Goal: Task Accomplishment & Management: Manage account settings

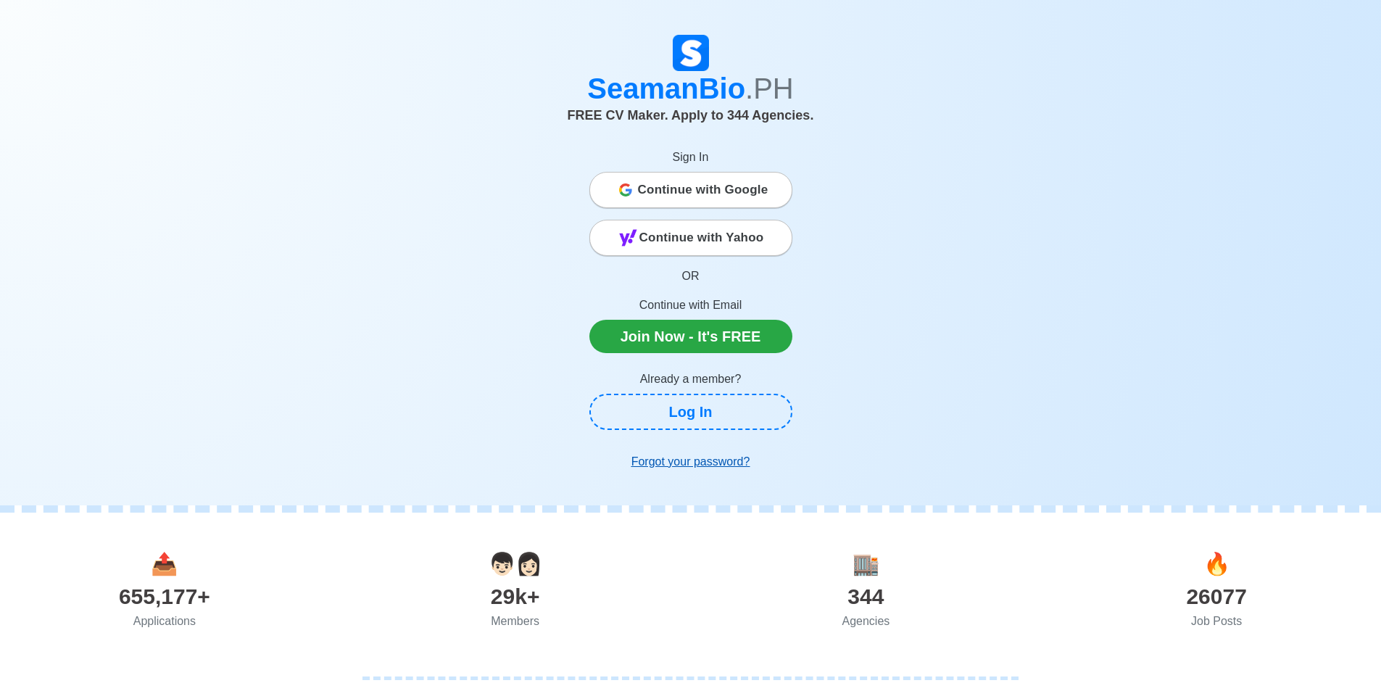
click at [679, 460] on u "Forgot your password?" at bounding box center [691, 461] width 119 height 12
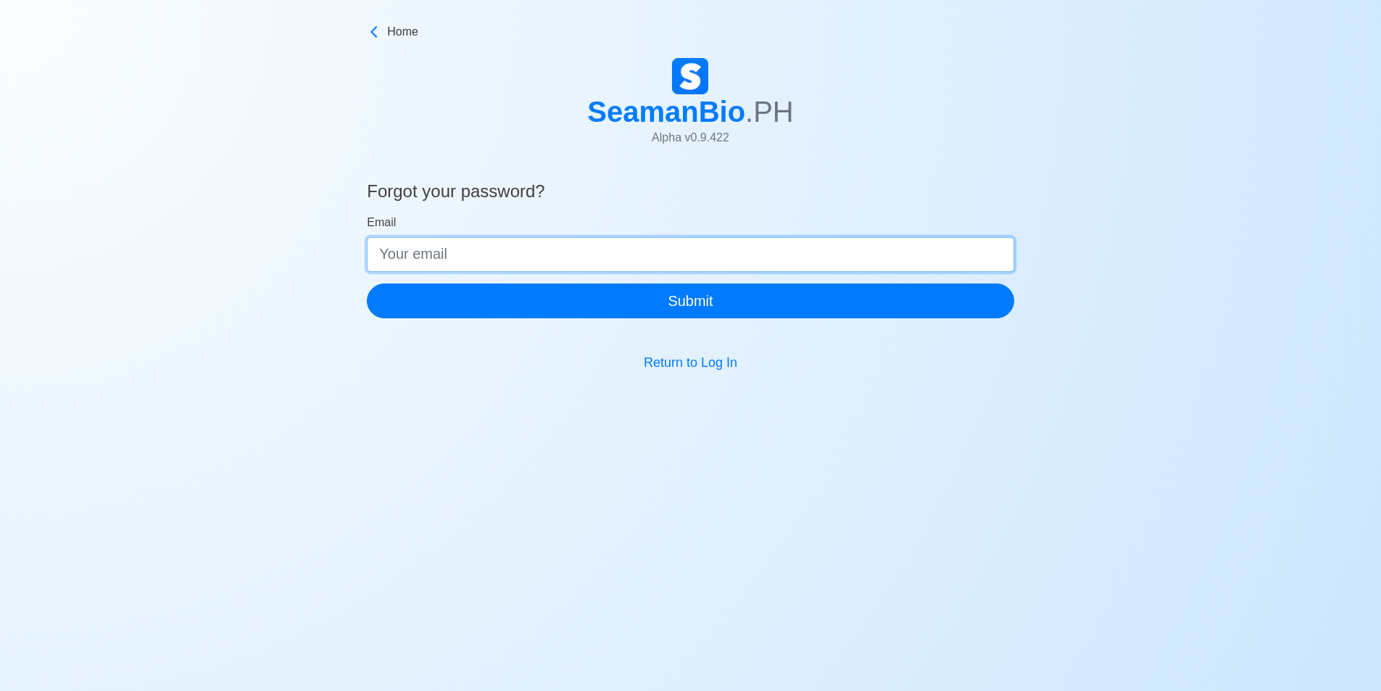
click at [590, 261] on input "Email" at bounding box center [691, 254] width 648 height 35
type input "[EMAIL_ADDRESS][DOMAIN_NAME]"
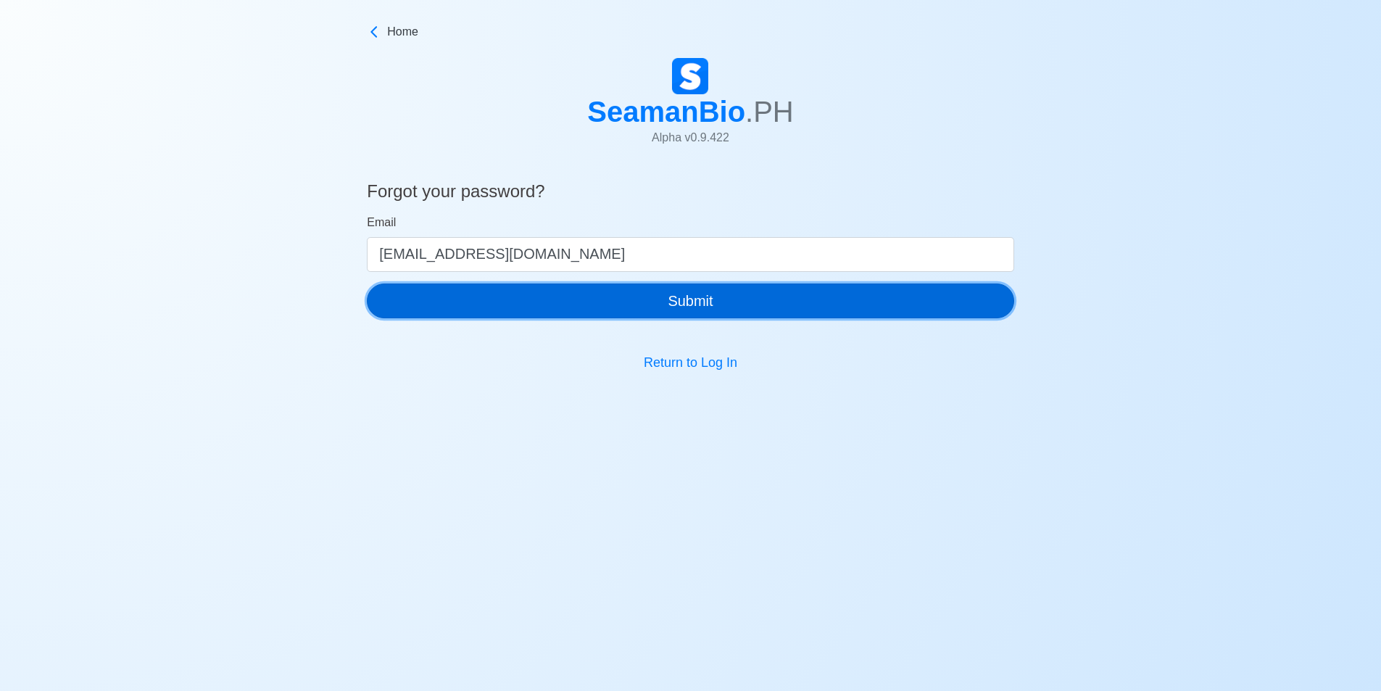
click at [569, 302] on button "Submit" at bounding box center [691, 301] width 648 height 35
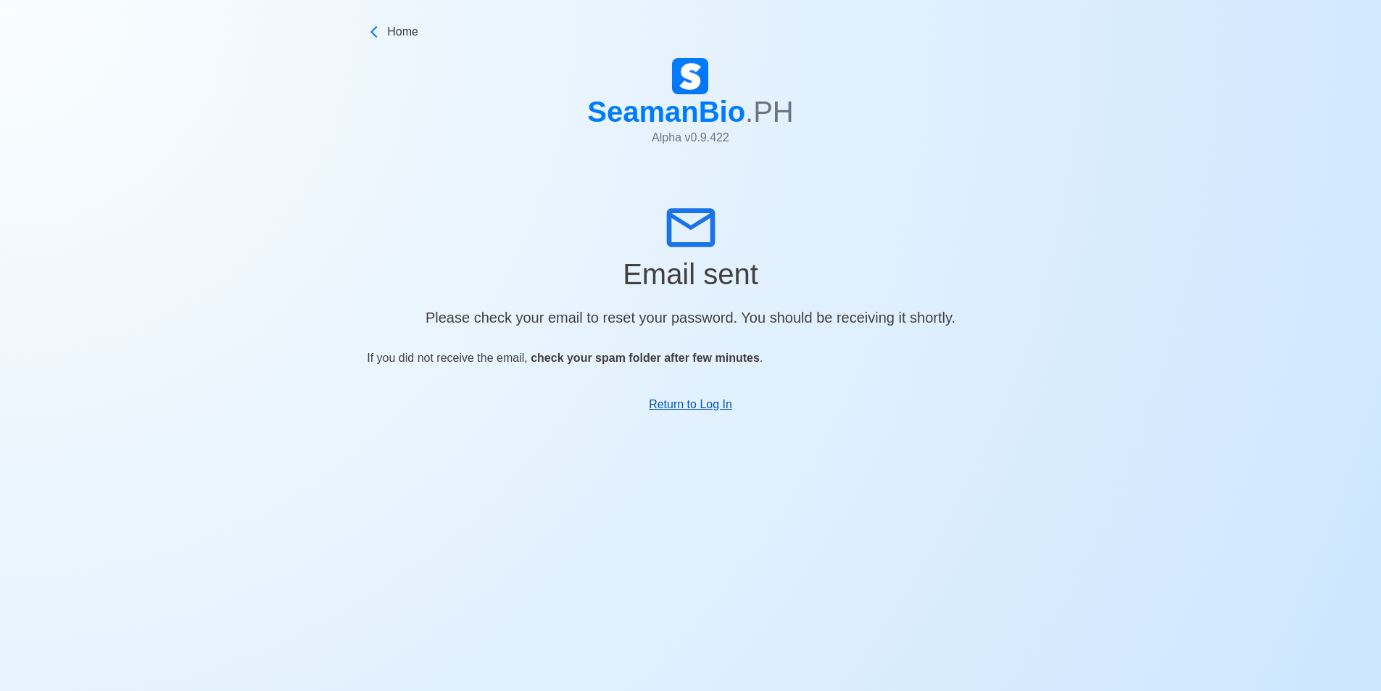
click at [670, 402] on link "Return to Log In" at bounding box center [690, 404] width 83 height 12
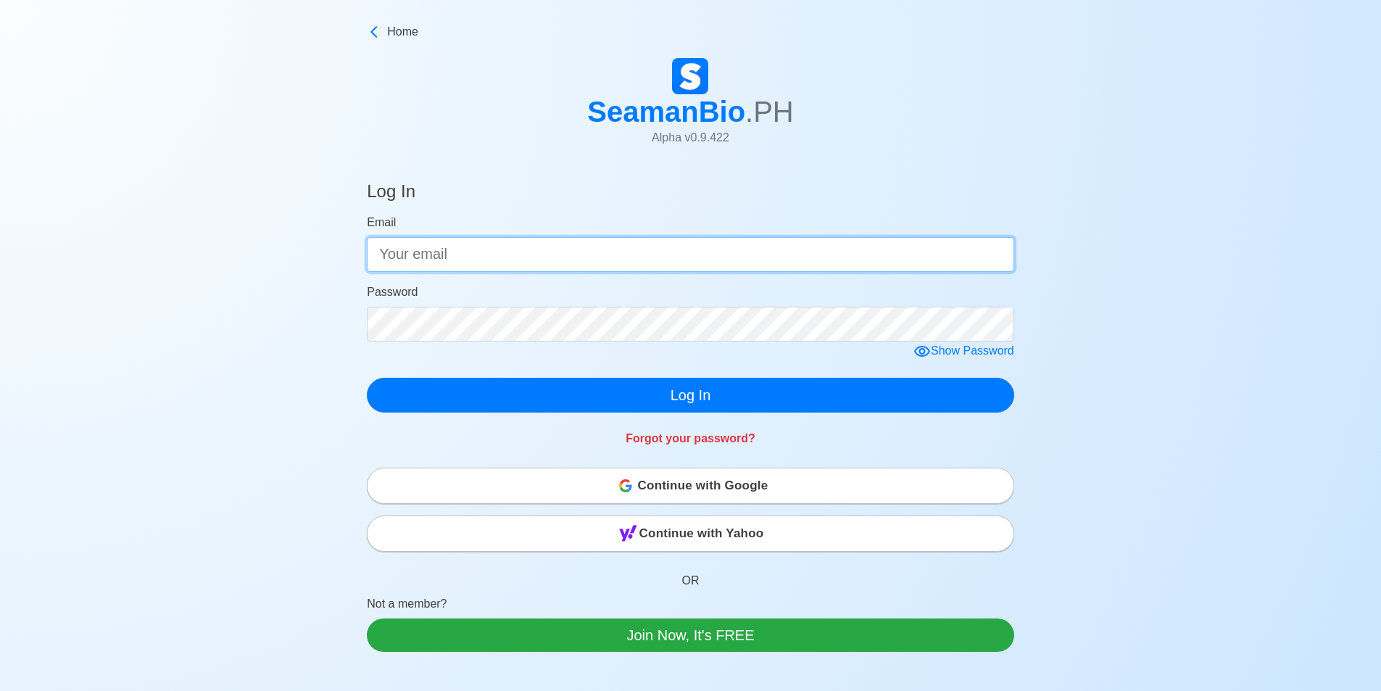
click at [720, 258] on input "Email" at bounding box center [691, 254] width 648 height 35
type input "[EMAIL_ADDRESS][DOMAIN_NAME]"
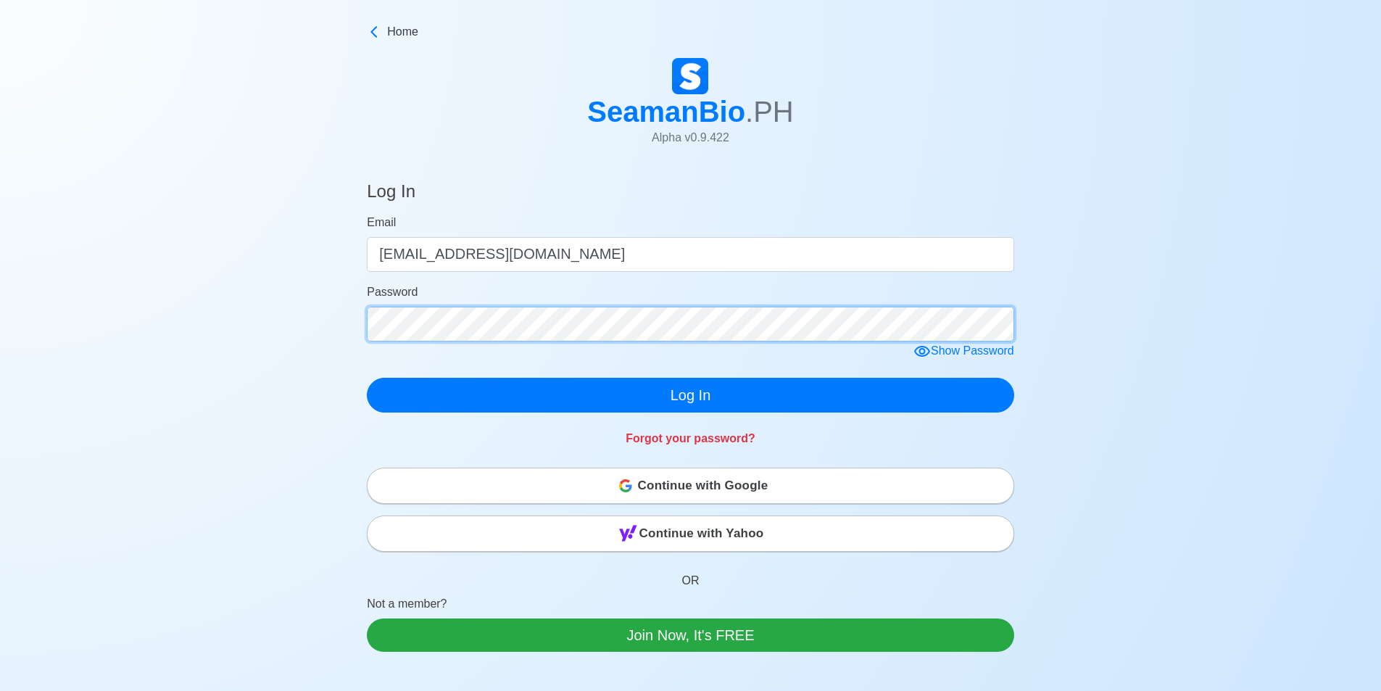
click button "Log In" at bounding box center [691, 395] width 648 height 35
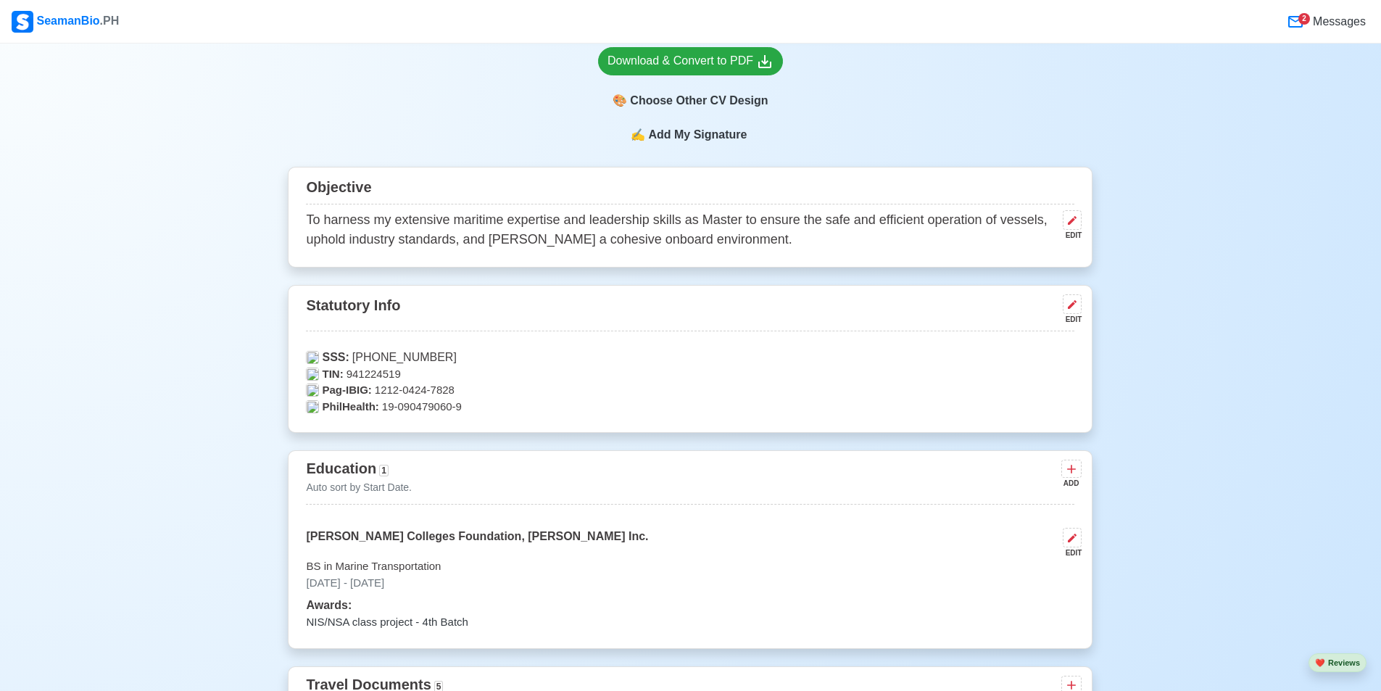
scroll to position [653, 0]
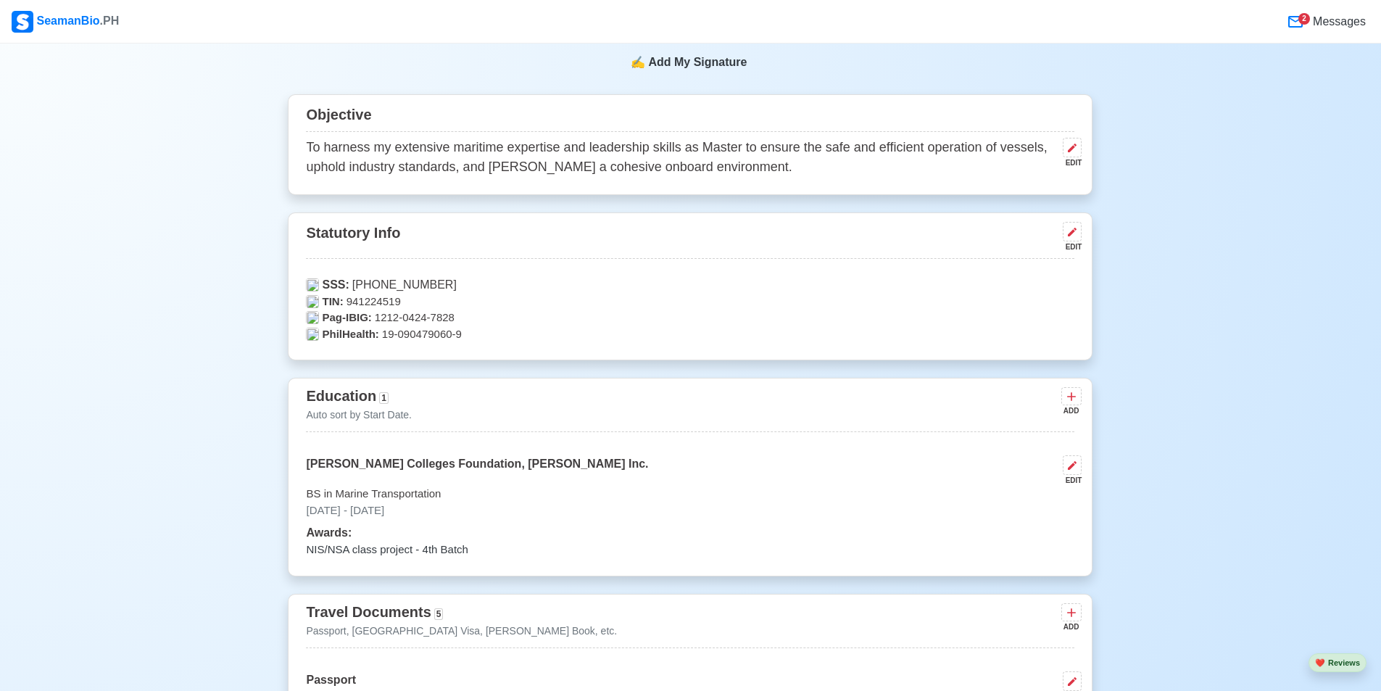
click at [1072, 241] on div "EDIT" at bounding box center [1069, 246] width 25 height 11
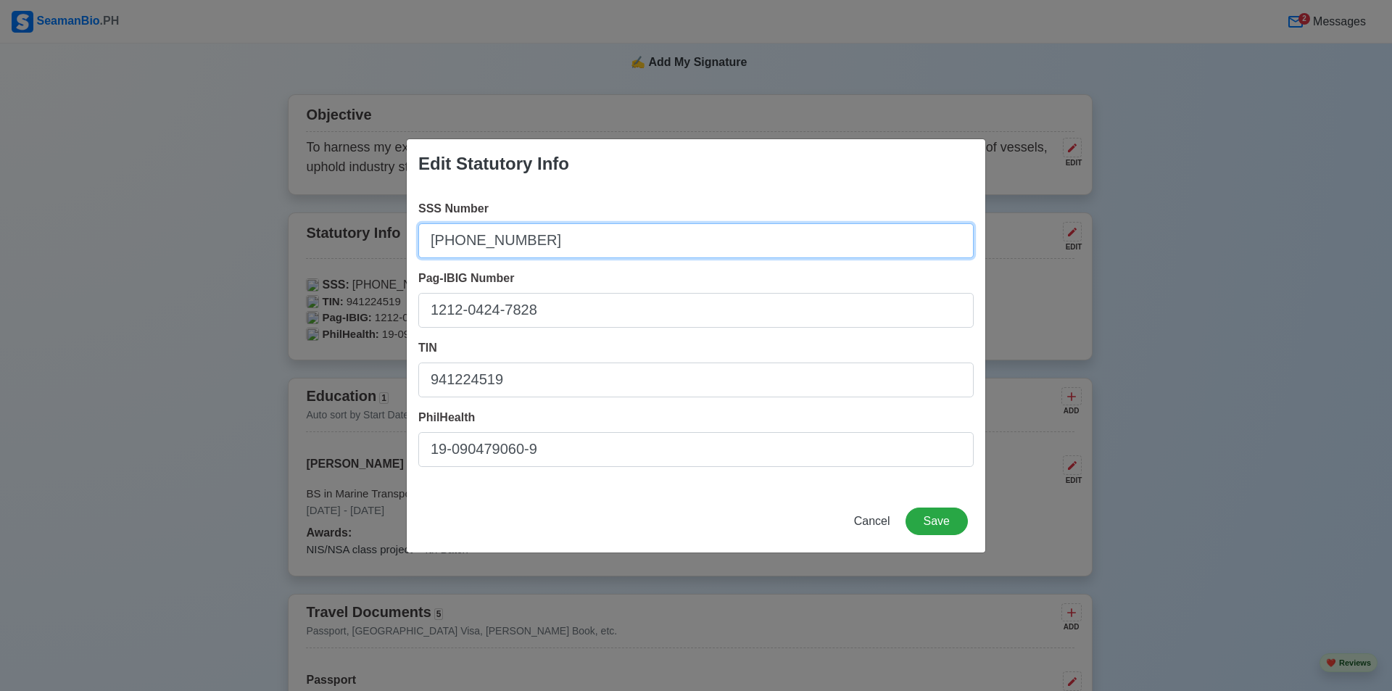
drag, startPoint x: 578, startPoint y: 233, endPoint x: 302, endPoint y: 233, distance: 276.3
click at [302, 233] on div "Edit Statutory Info SSS Number [PHONE_NUMBER] Pag-IBIG Number 1212-0424-7828 TI…" at bounding box center [696, 345] width 1392 height 691
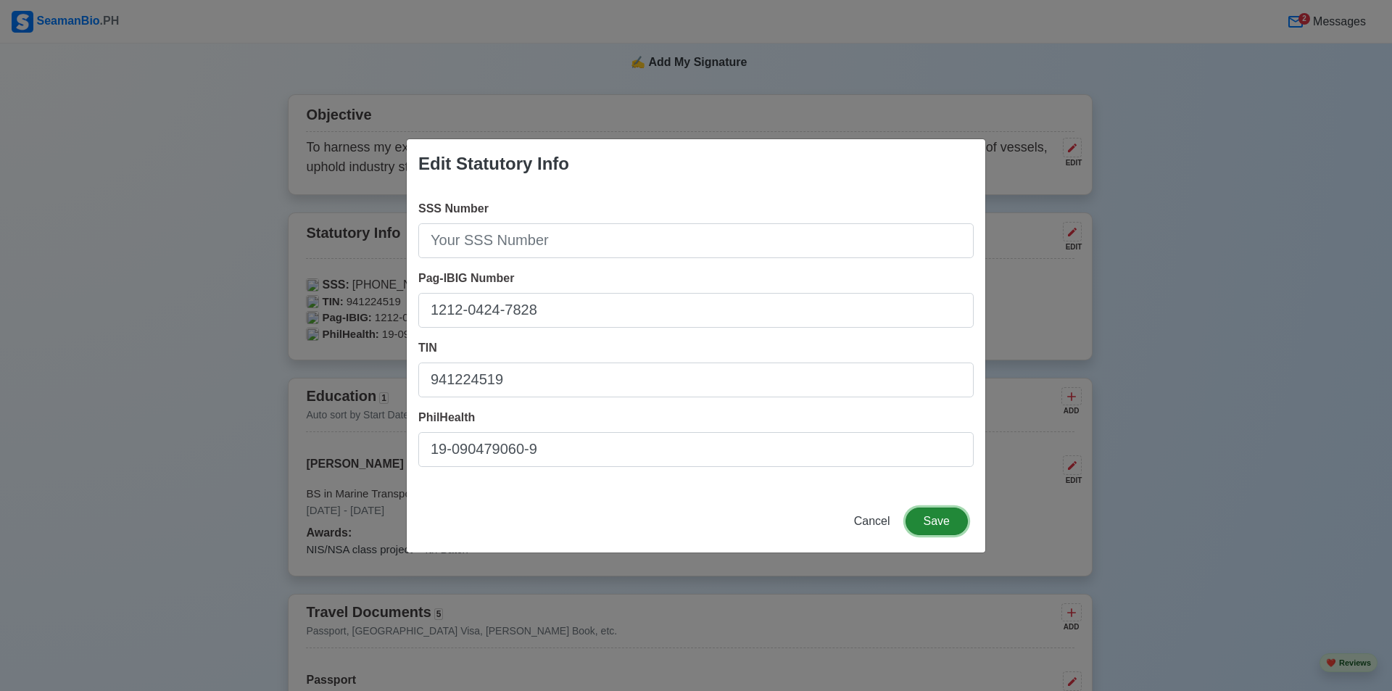
click at [951, 526] on button "Save" at bounding box center [937, 522] width 62 height 28
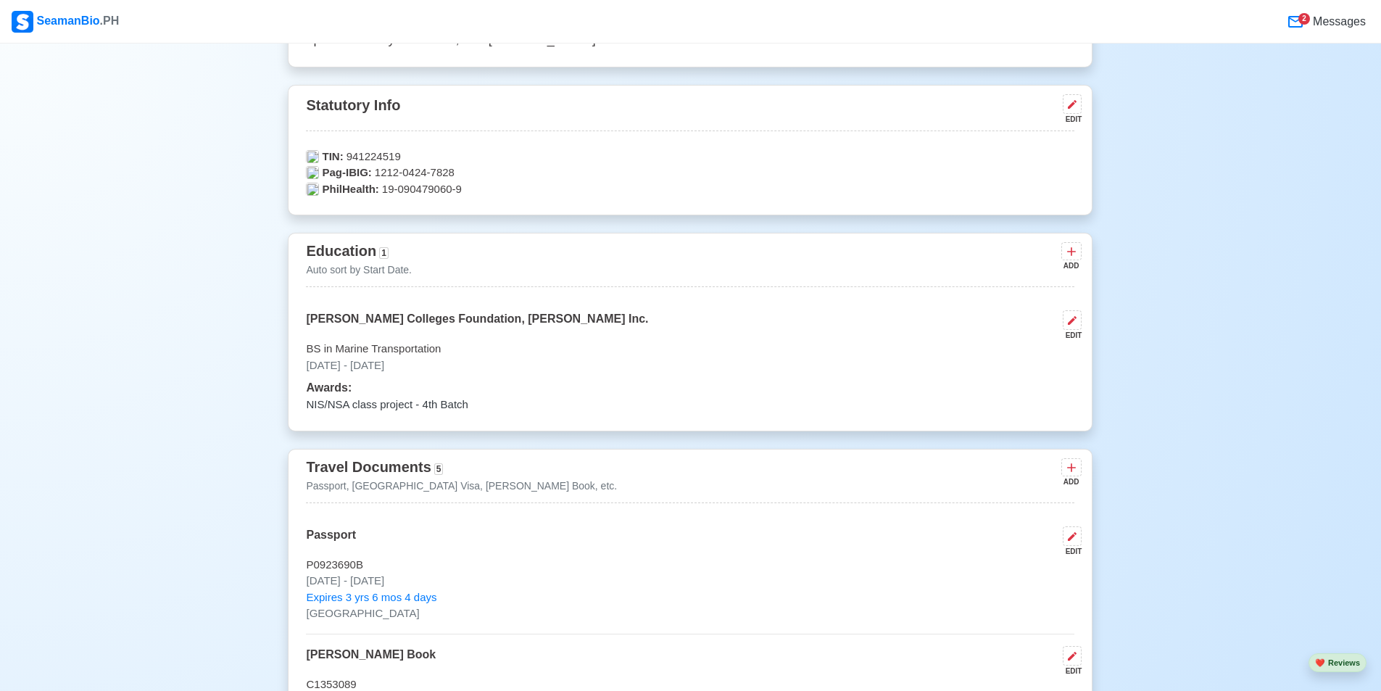
scroll to position [508, 0]
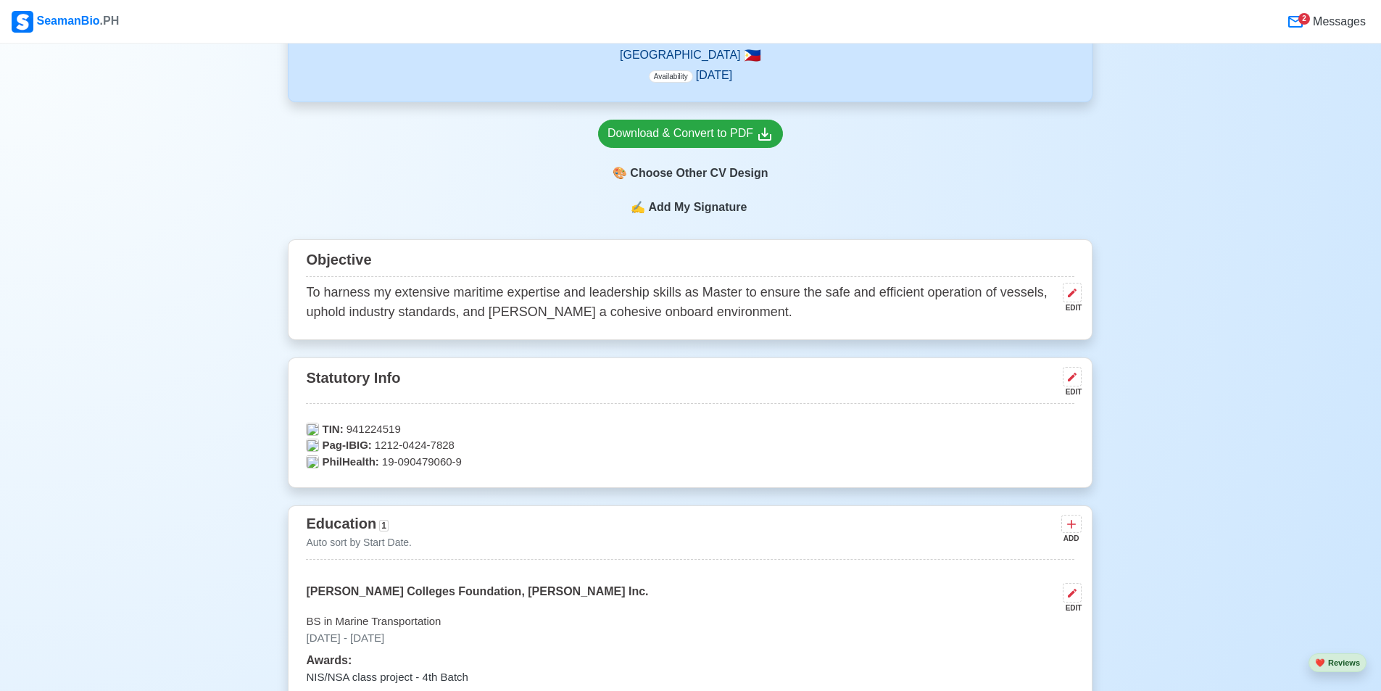
click at [1081, 386] on div "EDIT" at bounding box center [1069, 391] width 25 height 11
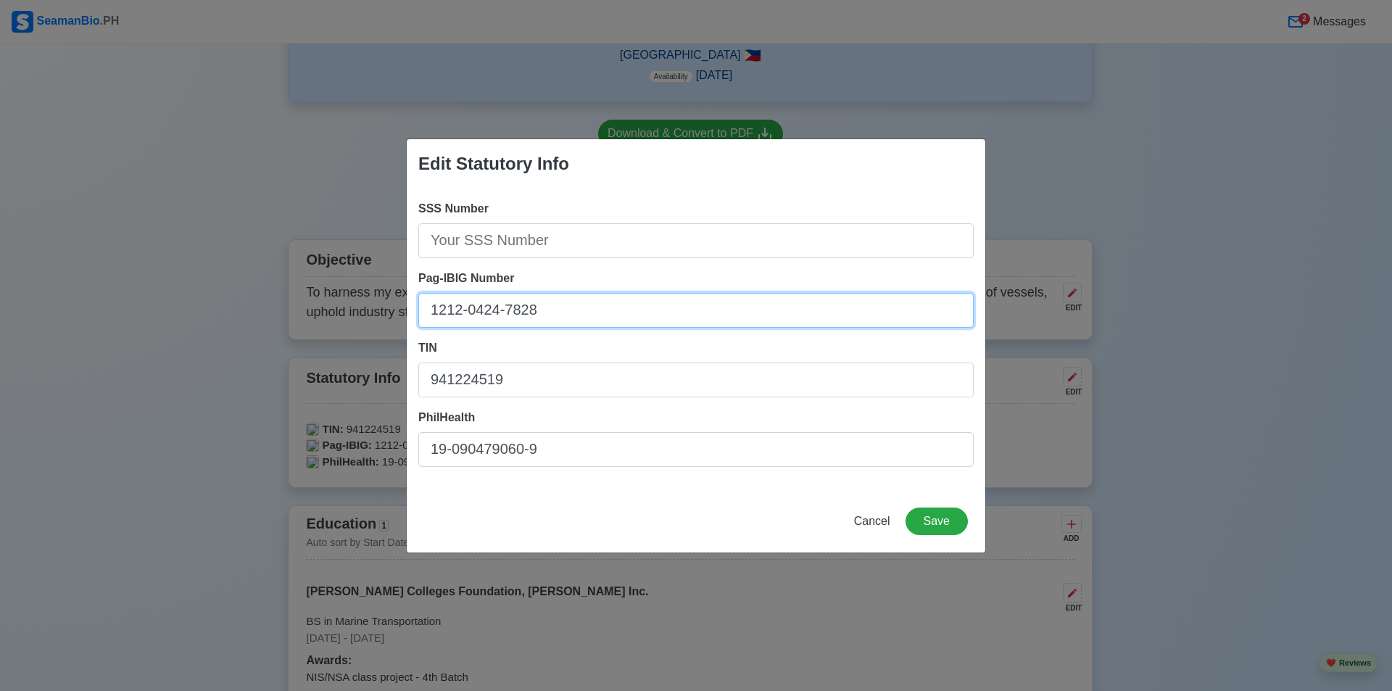
drag, startPoint x: 615, startPoint y: 301, endPoint x: 353, endPoint y: 300, distance: 261.8
click at [353, 300] on div "Edit Statutory Info SSS Number Pag-IBIG Number 1212-0424-7828 TIN 941224519 Phi…" at bounding box center [696, 345] width 1392 height 691
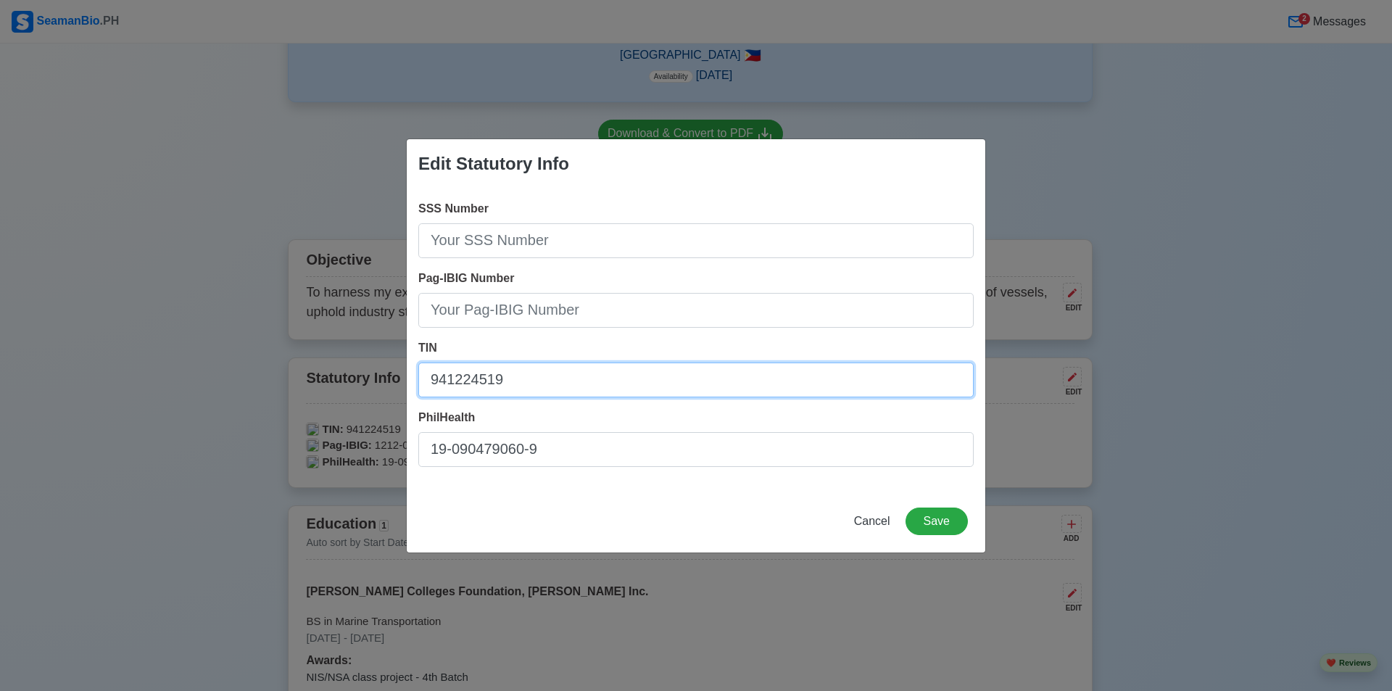
drag, startPoint x: 529, startPoint y: 381, endPoint x: 328, endPoint y: 373, distance: 201.7
click at [328, 373] on div "Edit Statutory Info SSS Number Pag-IBIG Number TIN 941224519 PhilHealth 19-0904…" at bounding box center [696, 345] width 1392 height 691
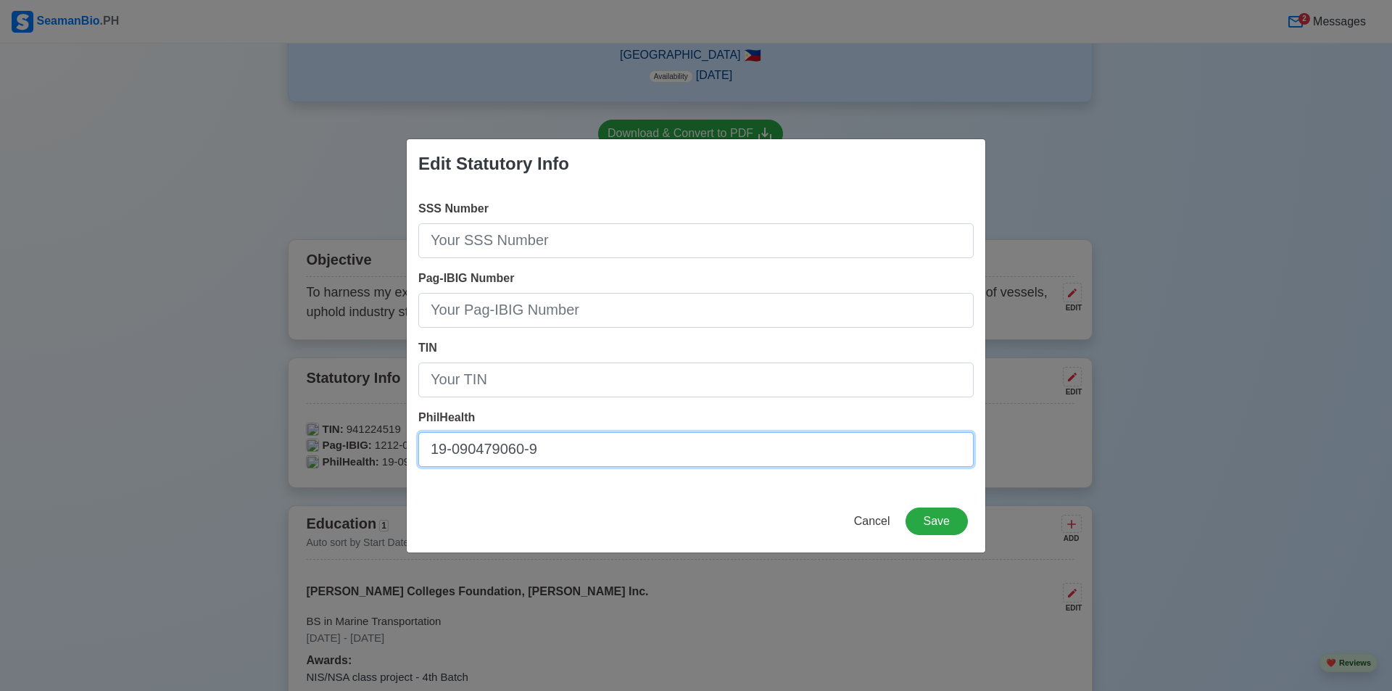
drag, startPoint x: 564, startPoint y: 445, endPoint x: 328, endPoint y: 422, distance: 237.5
click at [328, 422] on div "Edit Statutory Info SSS Number Pag-IBIG Number TIN PhilHealth 19-090479060-9 Ca…" at bounding box center [696, 345] width 1392 height 691
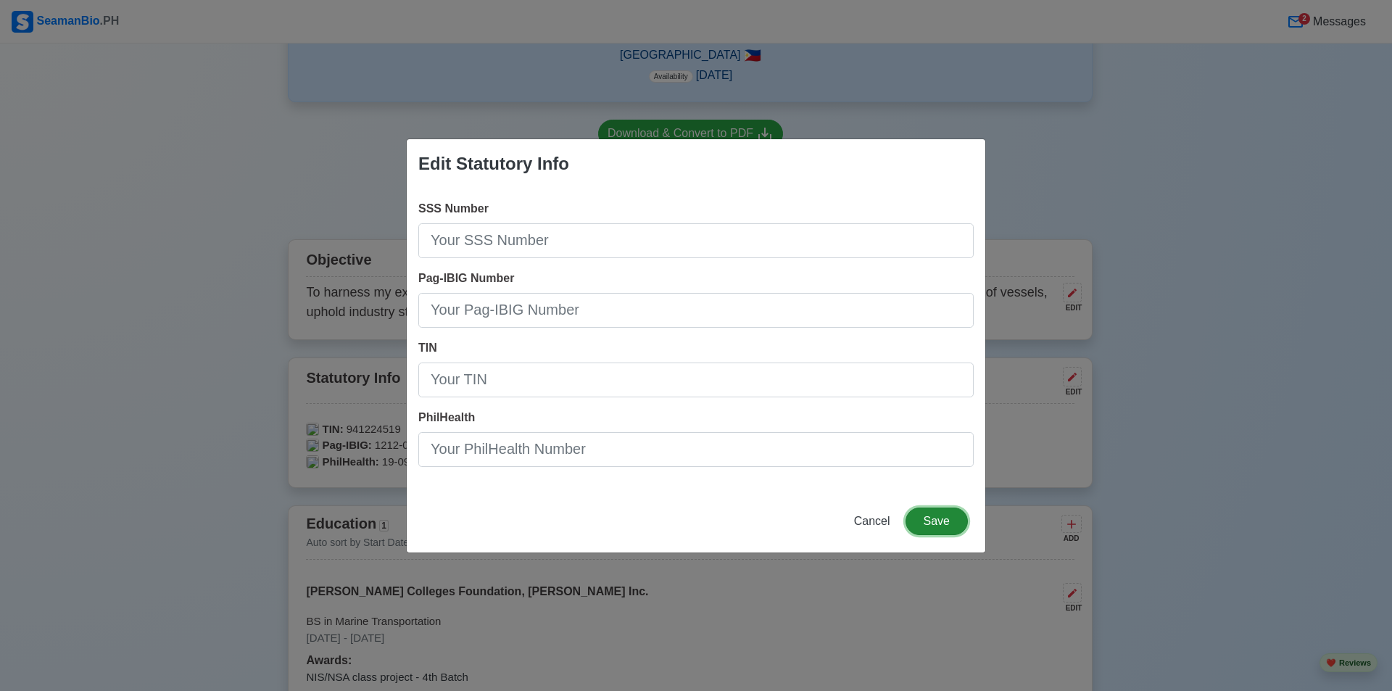
click at [909, 522] on button "Save" at bounding box center [937, 522] width 62 height 28
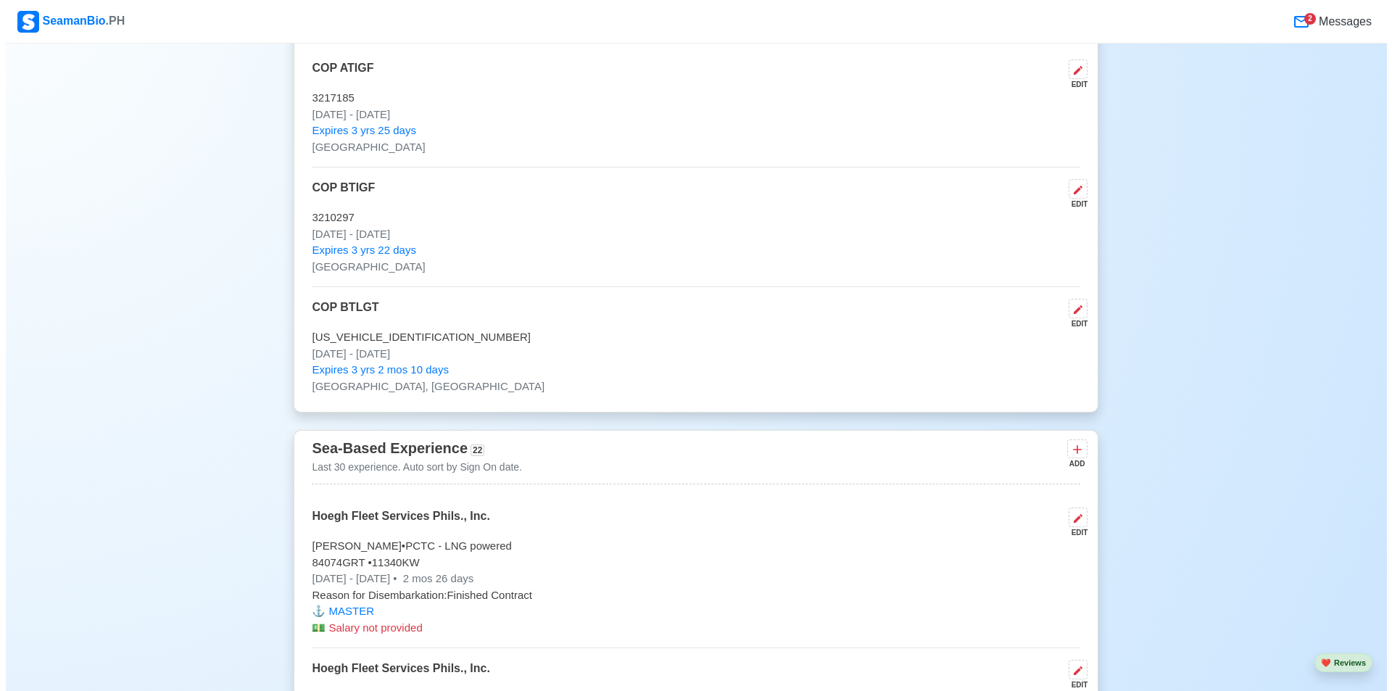
scroll to position [2683, 0]
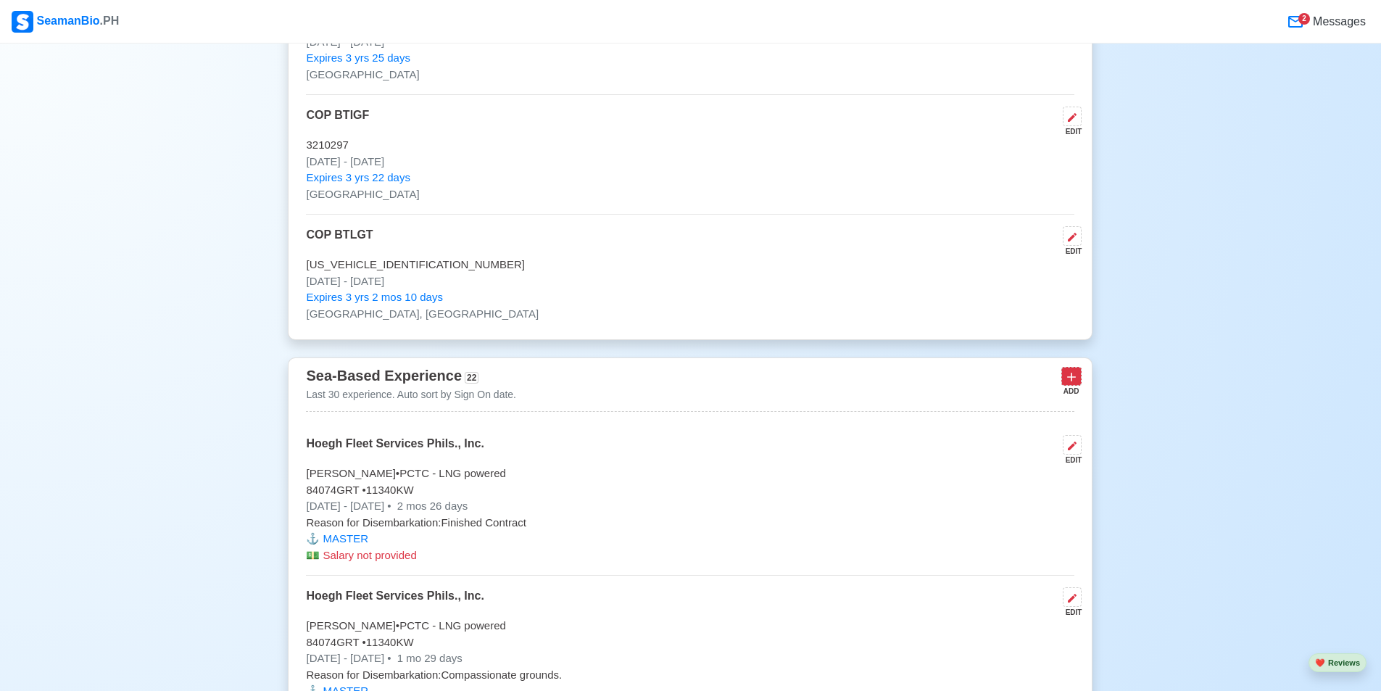
click at [1067, 371] on icon at bounding box center [1071, 377] width 15 height 15
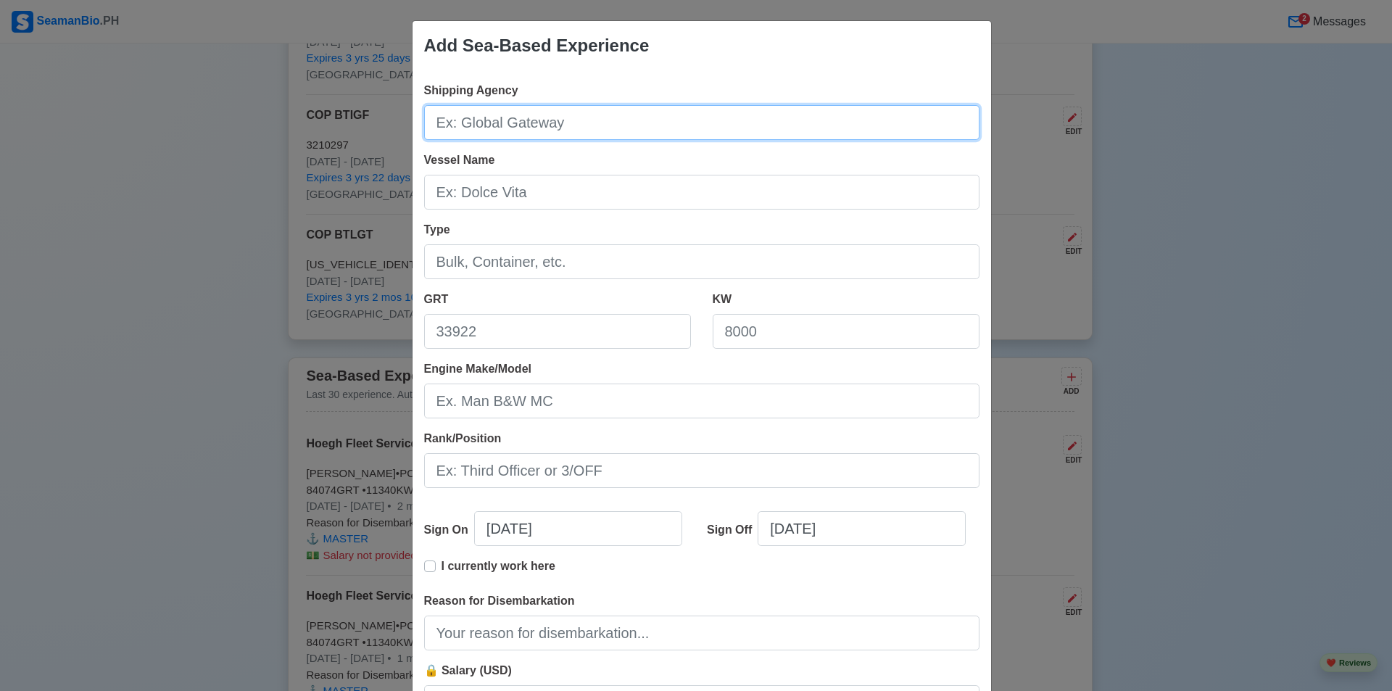
click at [659, 138] on input "Shipping Agency" at bounding box center [701, 122] width 555 height 35
type input "h"
type input "H"
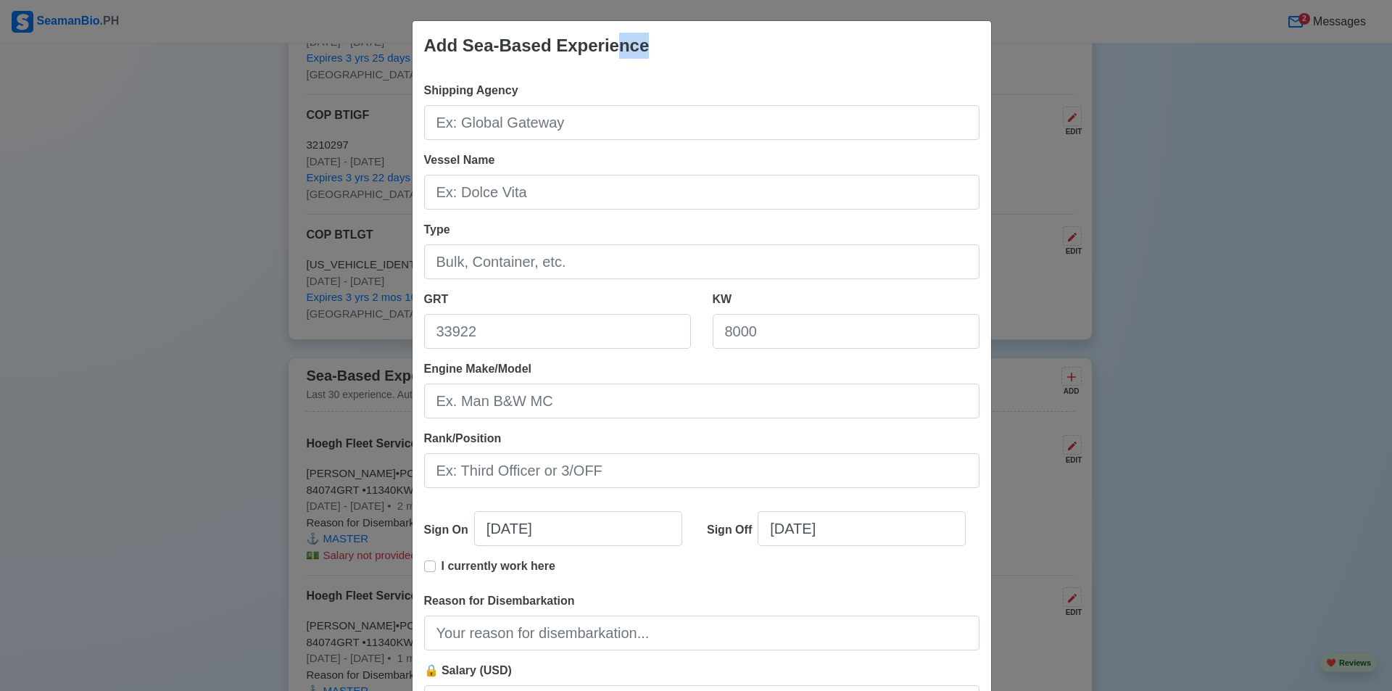
drag, startPoint x: 605, startPoint y: 41, endPoint x: 697, endPoint y: 46, distance: 91.5
click at [697, 46] on div "Add Sea-Based Experience" at bounding box center [702, 45] width 579 height 49
click at [1045, 111] on div "Add Sea-Based Experience Shipping Agency Vessel Name Type GRT KW Engine Make/Mo…" at bounding box center [696, 345] width 1392 height 691
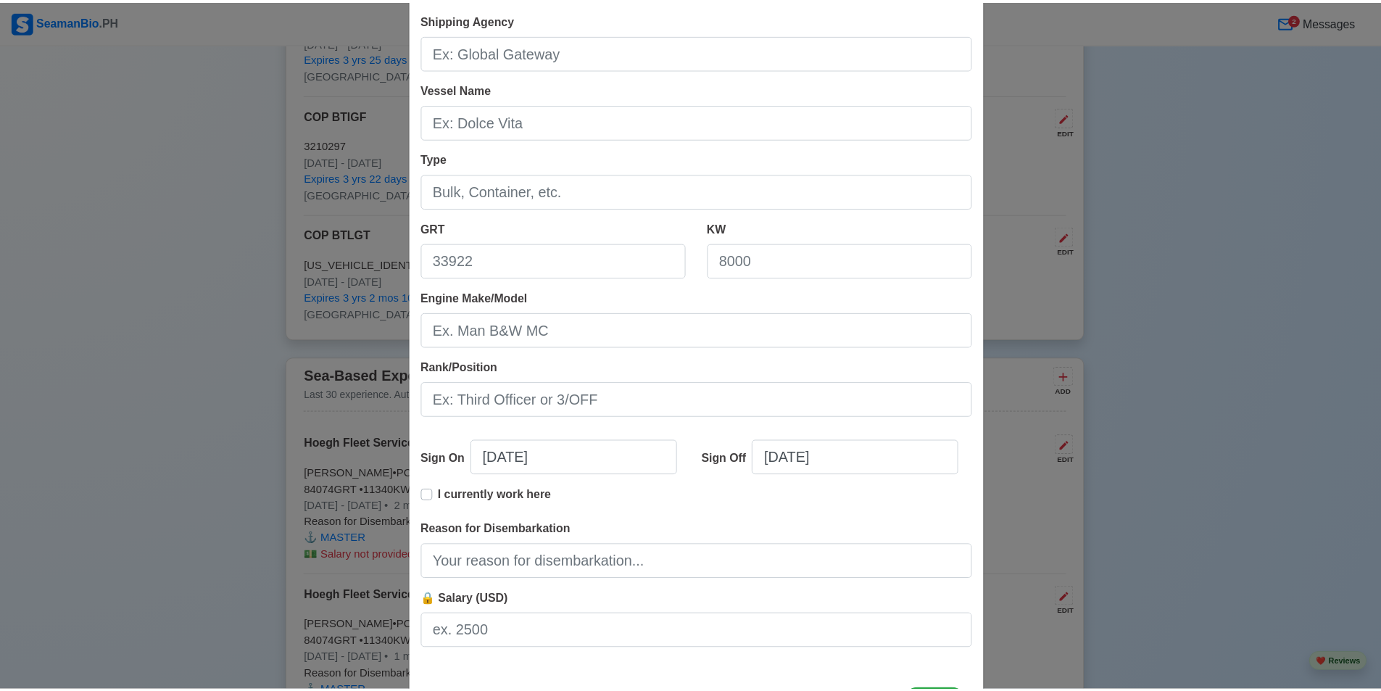
scroll to position [136, 0]
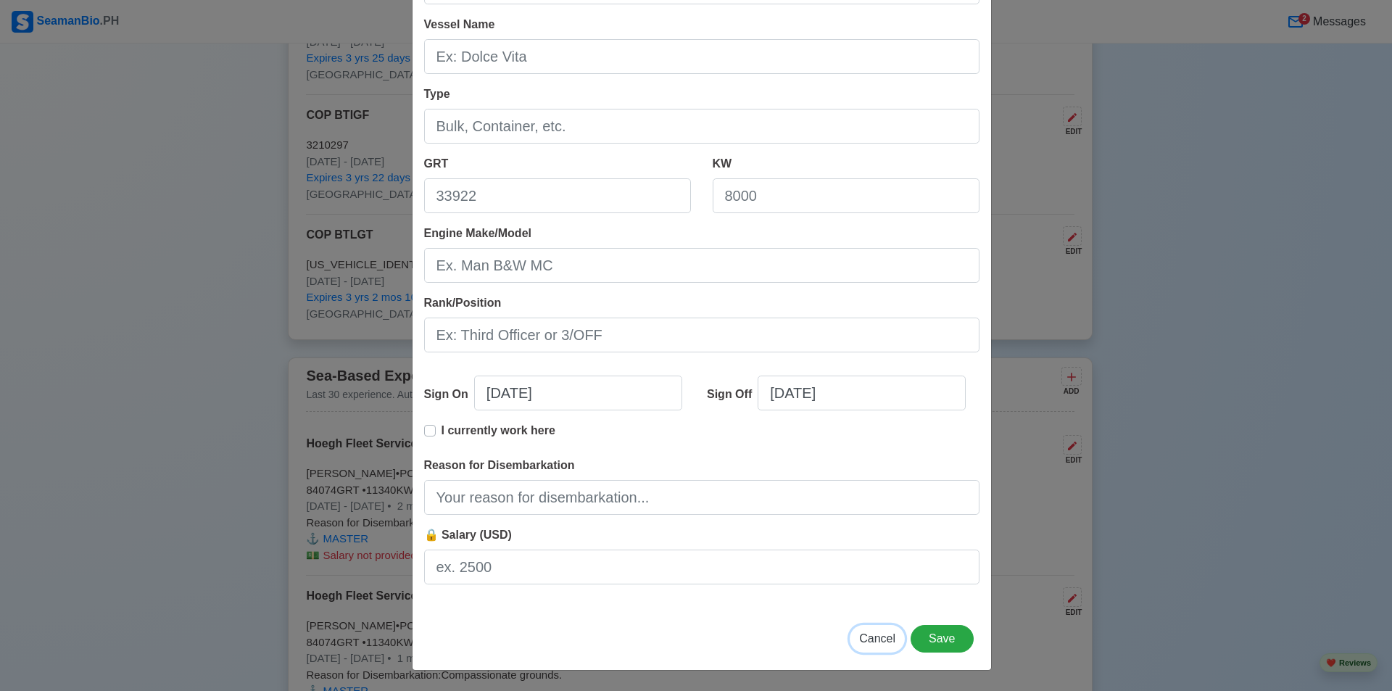
click at [869, 639] on span "Cancel" at bounding box center [877, 638] width 36 height 12
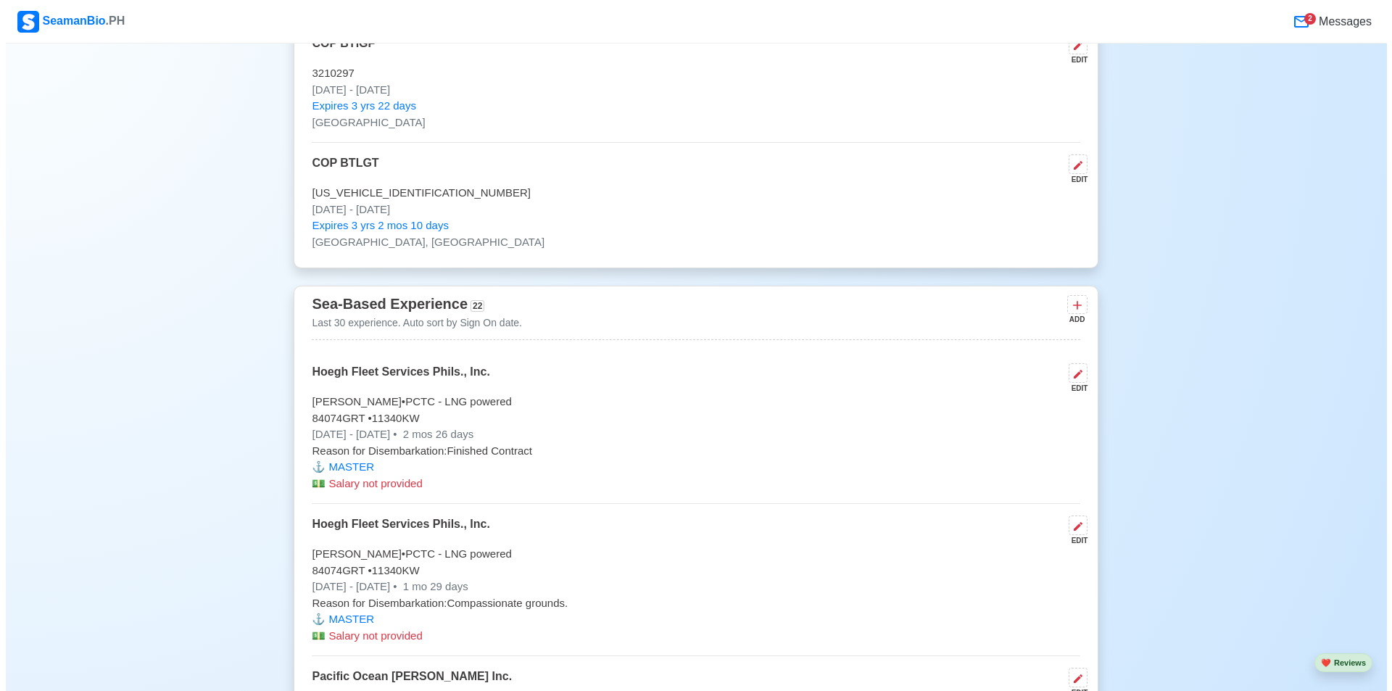
scroll to position [2828, 0]
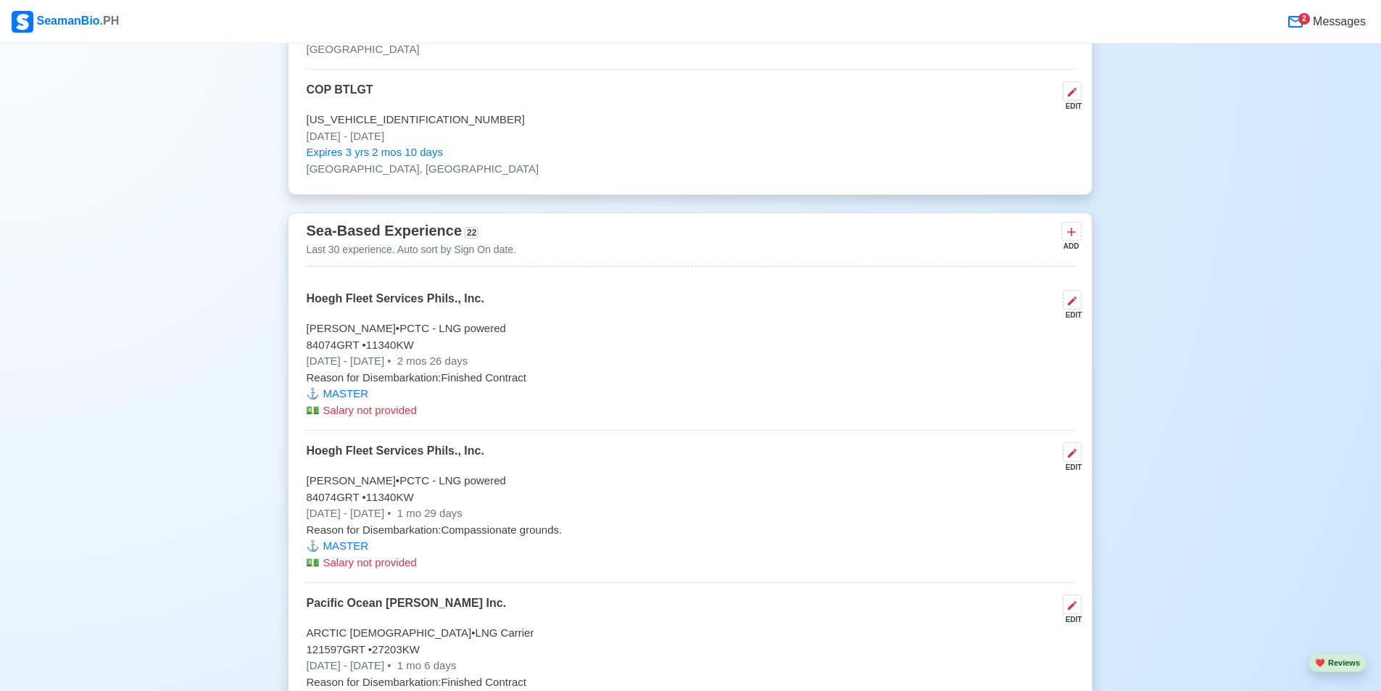
click at [1069, 241] on div "ADD" at bounding box center [1070, 246] width 17 height 11
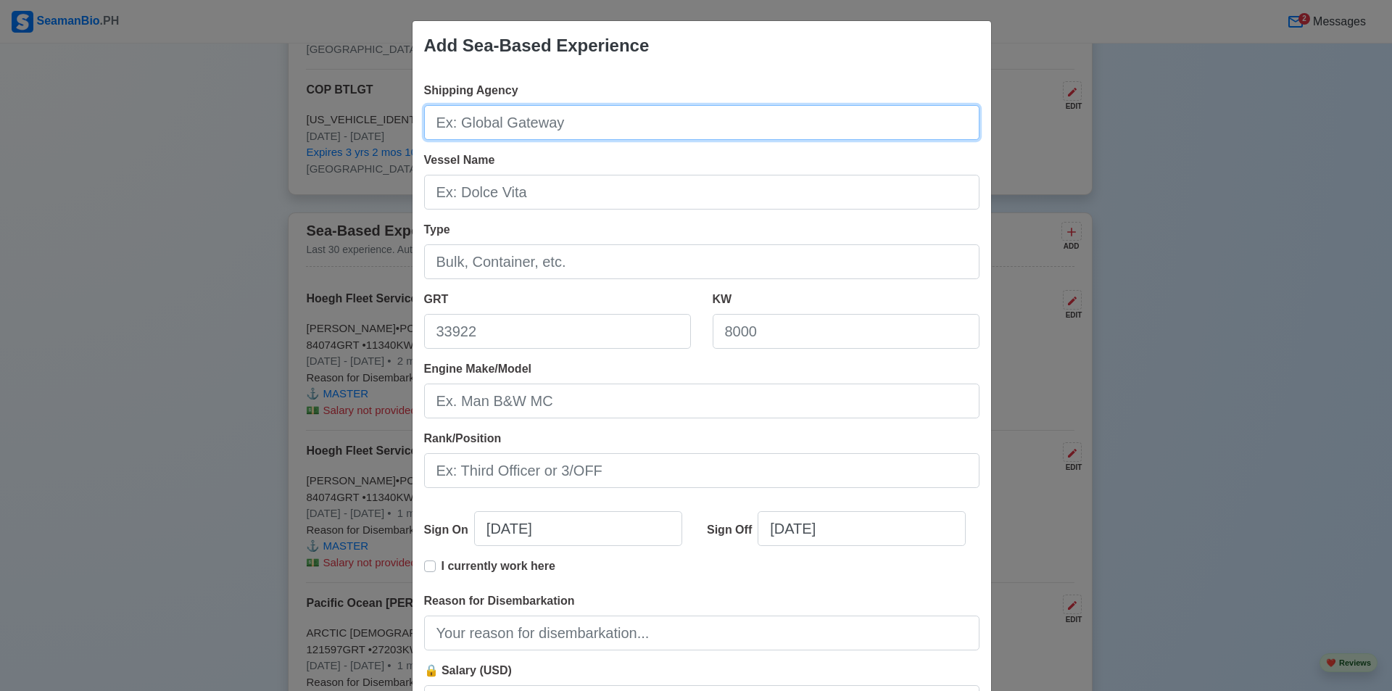
click at [547, 123] on input "Shipping Agency" at bounding box center [701, 122] width 555 height 35
type input "Hoegh Fleet Services Phils., Inc."
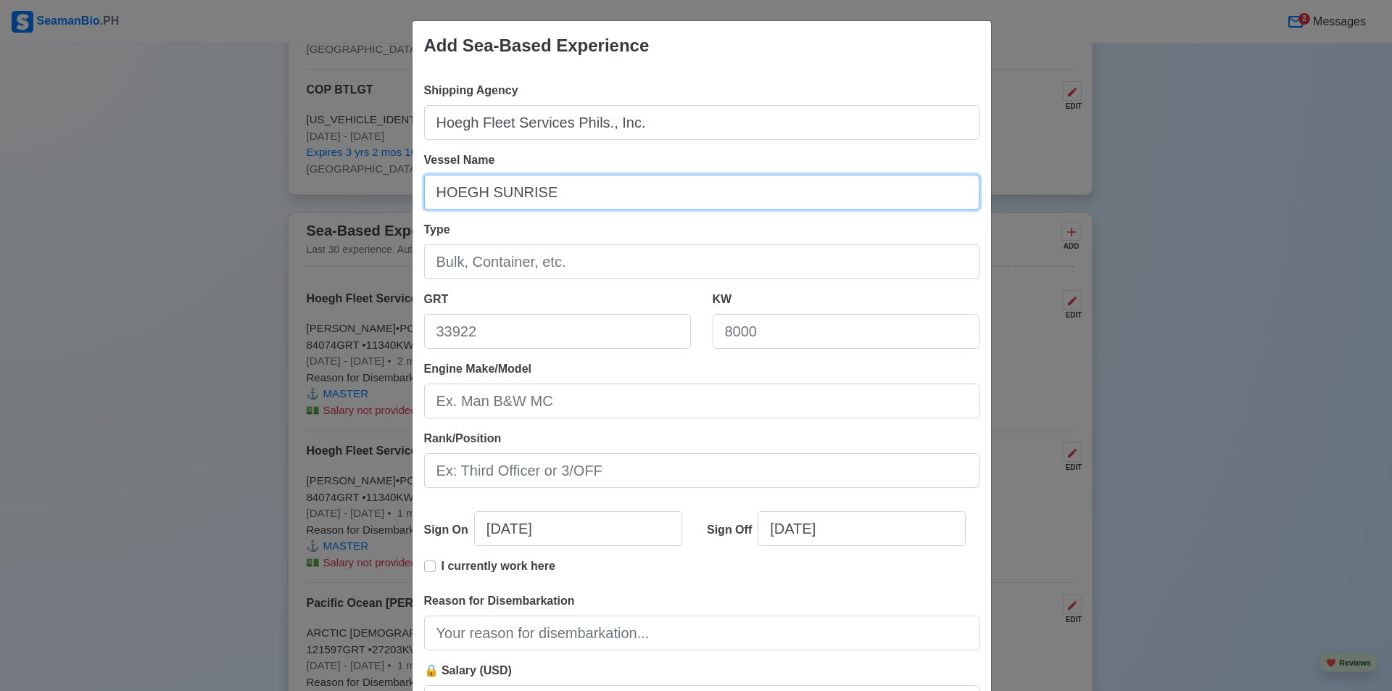
type input "HOEGH SUNRISE"
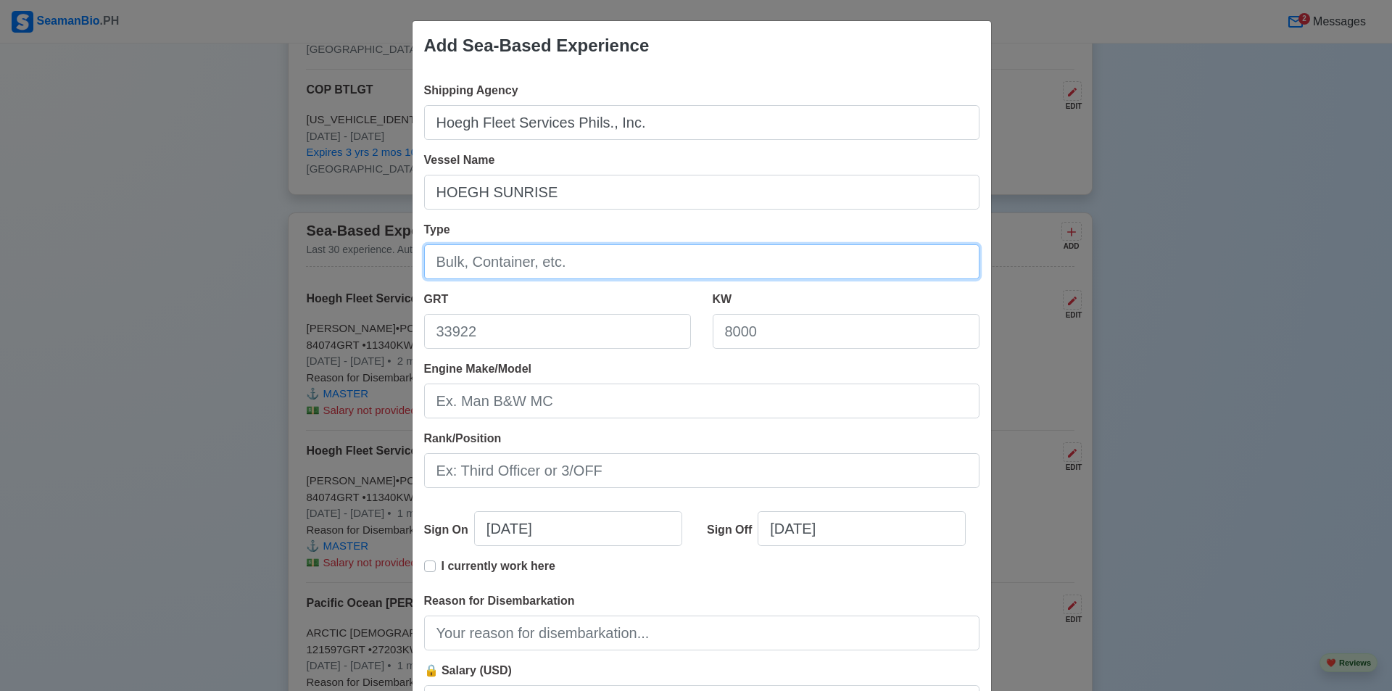
click at [510, 258] on input "Type" at bounding box center [701, 261] width 555 height 35
type input "PCTC DF"
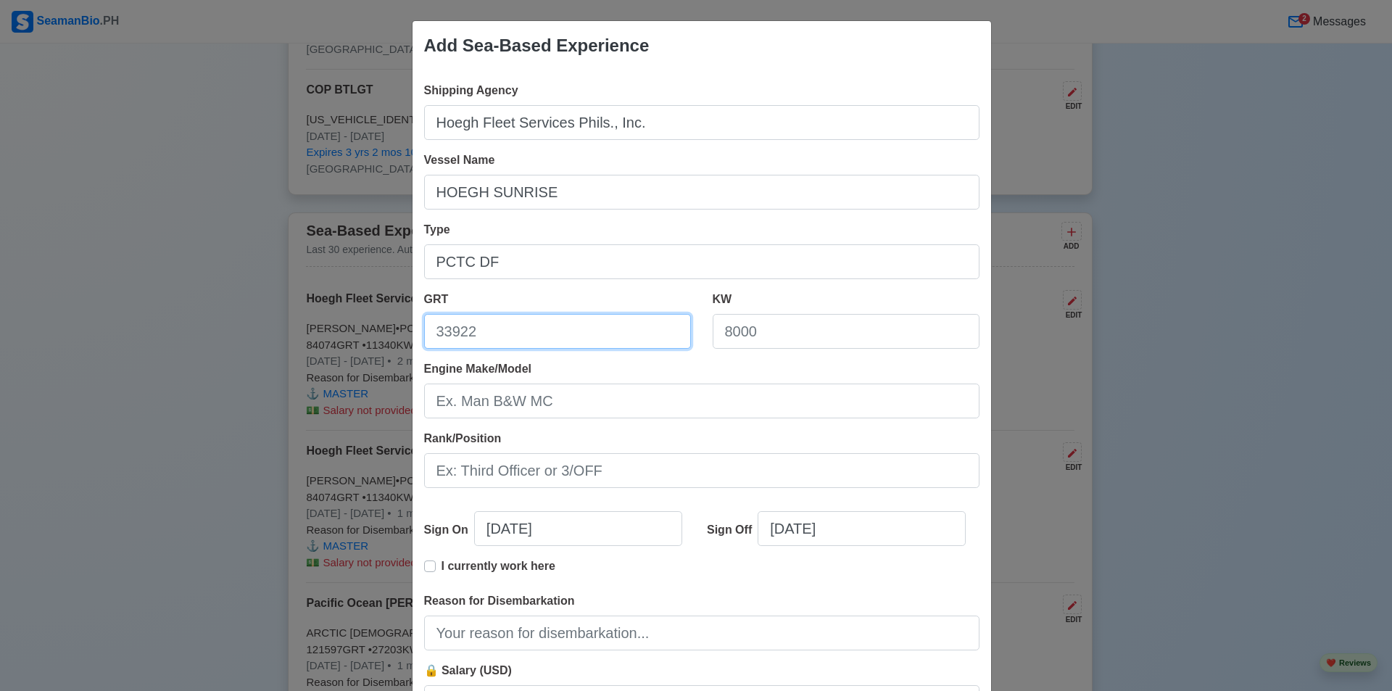
click at [482, 324] on input "GRT" at bounding box center [557, 331] width 267 height 35
type input "84135"
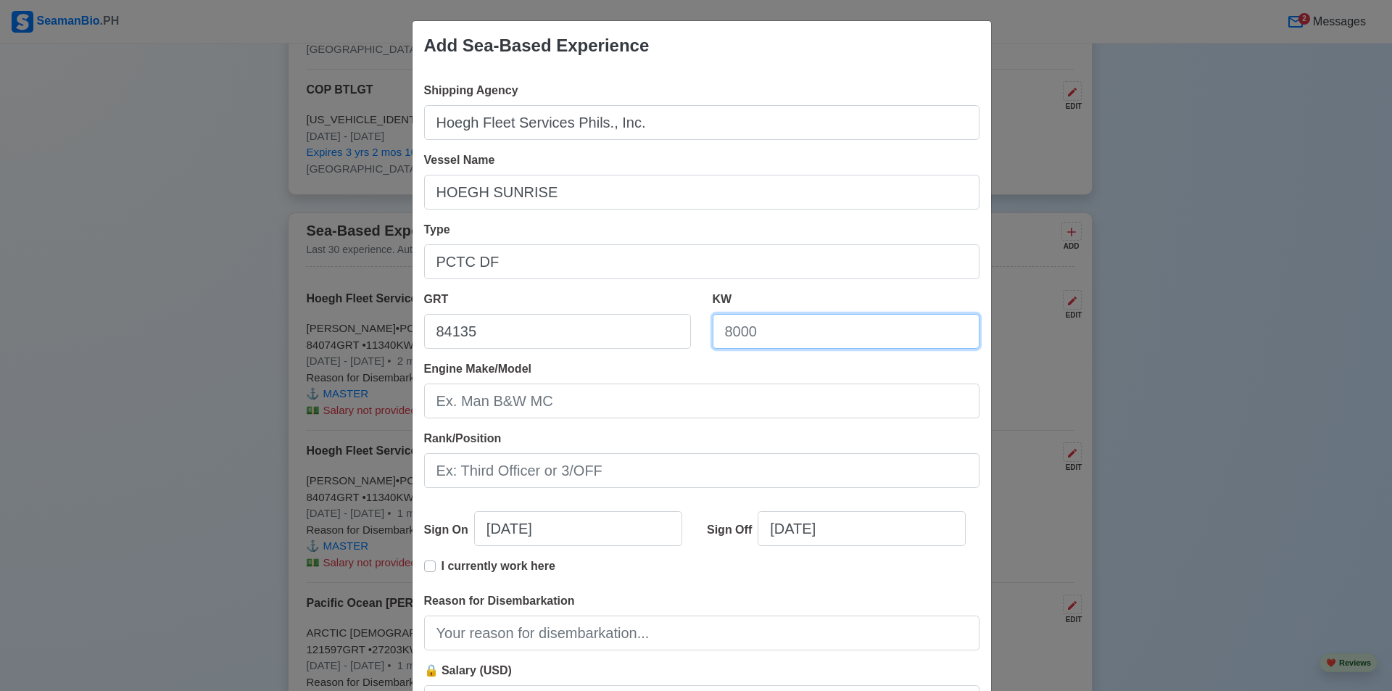
click at [882, 332] on input "KW" at bounding box center [846, 331] width 267 height 35
type input "11340"
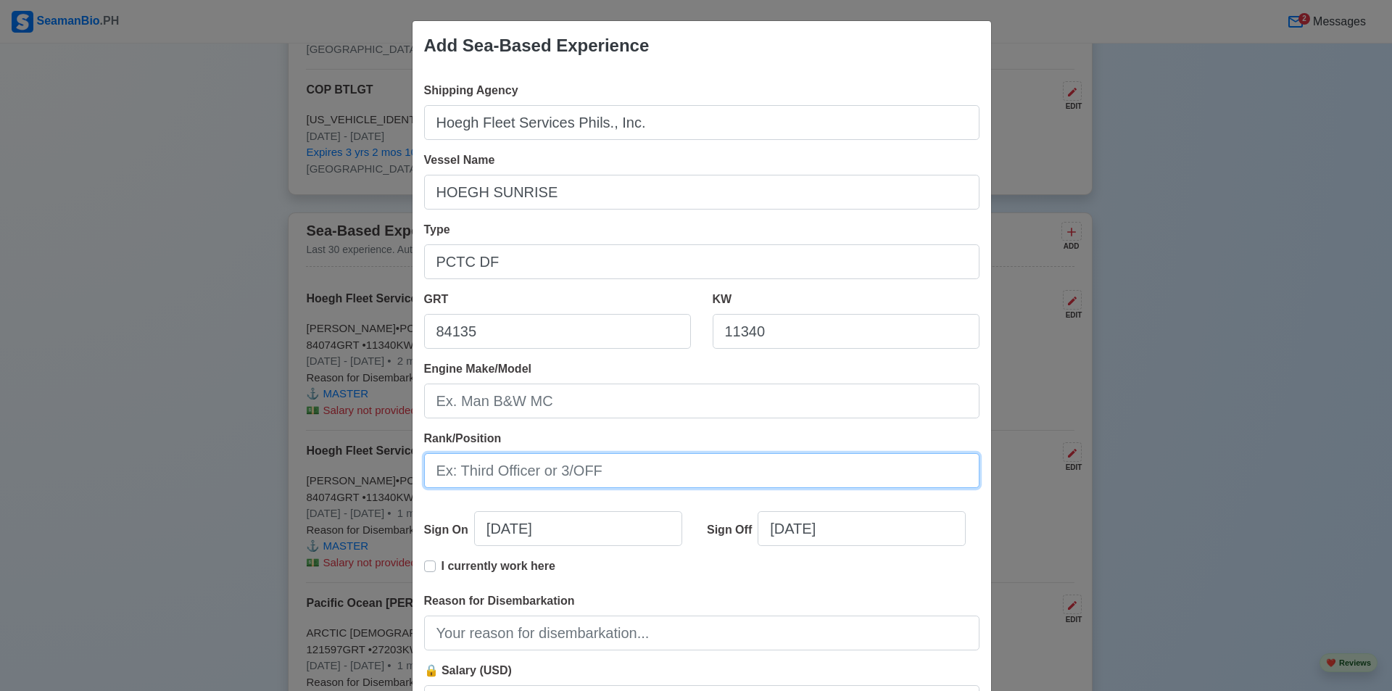
click at [577, 465] on input "Rank/Position" at bounding box center [701, 470] width 555 height 35
type input "m"
type input "MASTER"
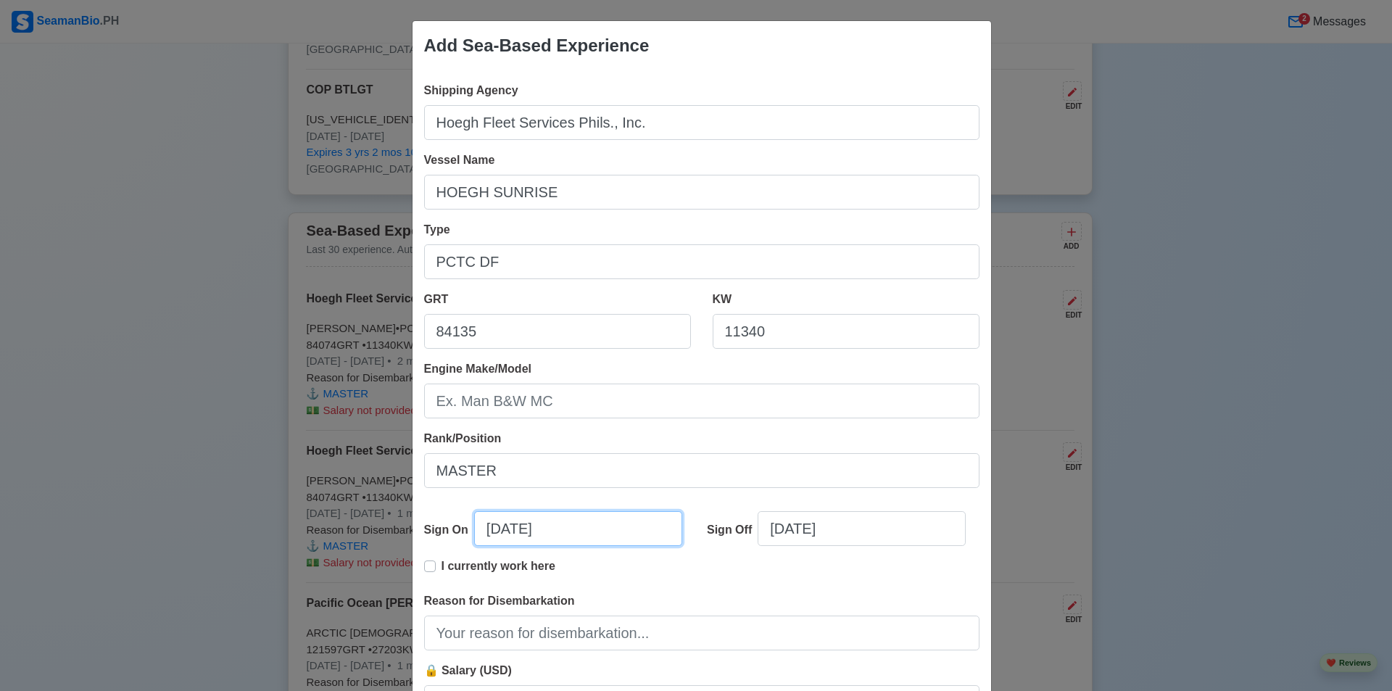
select select "****"
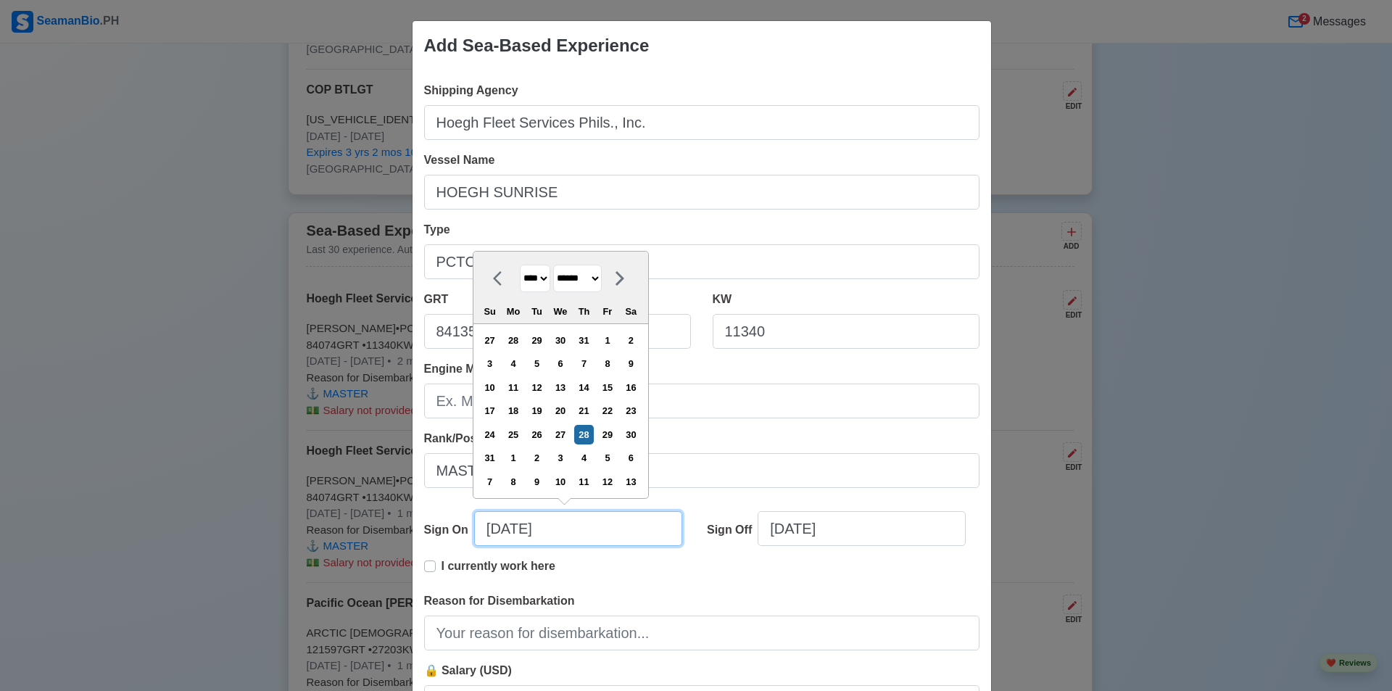
click at [525, 521] on input "[DATE]" at bounding box center [578, 528] width 208 height 35
click at [545, 281] on select "**** **** **** **** **** **** **** **** **** **** **** **** **** **** **** ****…" at bounding box center [535, 279] width 30 height 28
click at [520, 265] on select "**** **** **** **** **** **** **** **** **** **** **** **** **** **** **** ****…" at bounding box center [535, 279] width 30 height 28
click at [602, 276] on select "******* ******** ***** ***** *** **** **** ****** ********* ******* ******** **…" at bounding box center [577, 279] width 49 height 28
select select "*****"
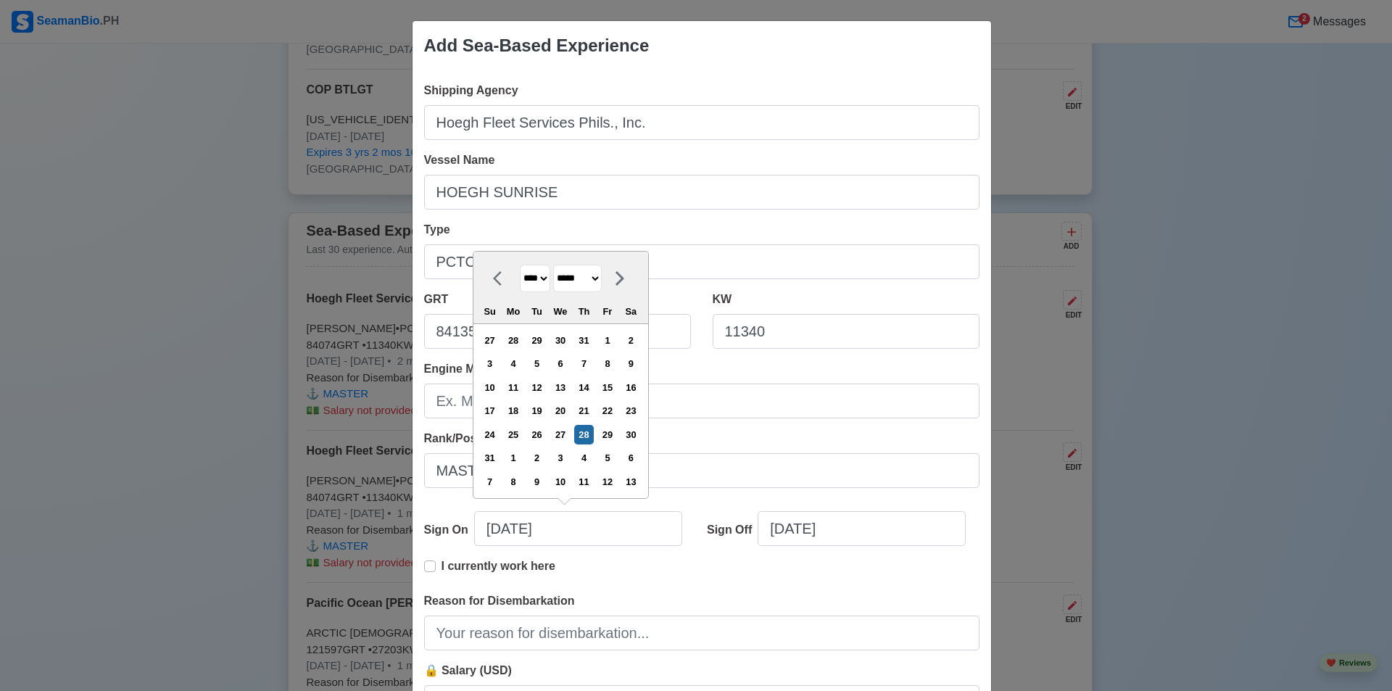
click at [554, 265] on select "******* ******** ***** ***** *** **** **** ****** ********* ******* ******** **…" at bounding box center [577, 279] width 49 height 28
click at [500, 413] on div "16" at bounding box center [490, 411] width 20 height 20
type input "[DATE]"
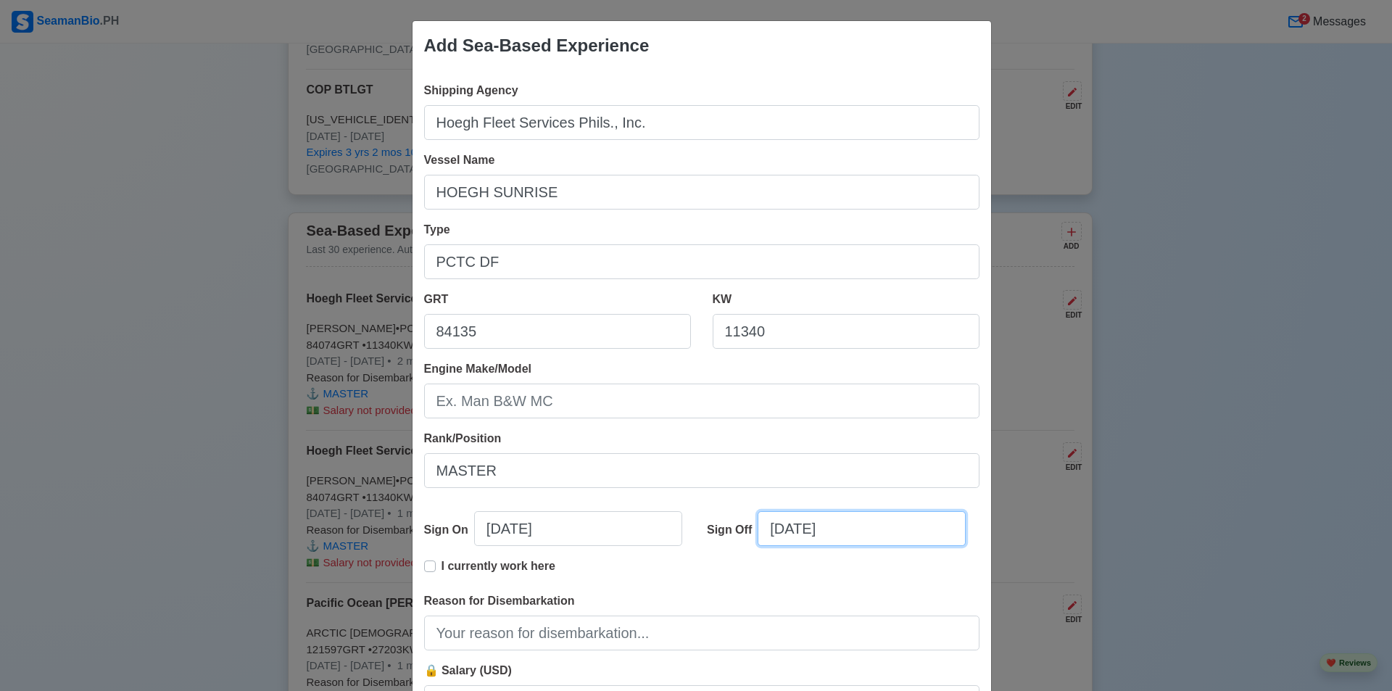
click at [780, 530] on input "[DATE]" at bounding box center [862, 528] width 208 height 35
select select "****"
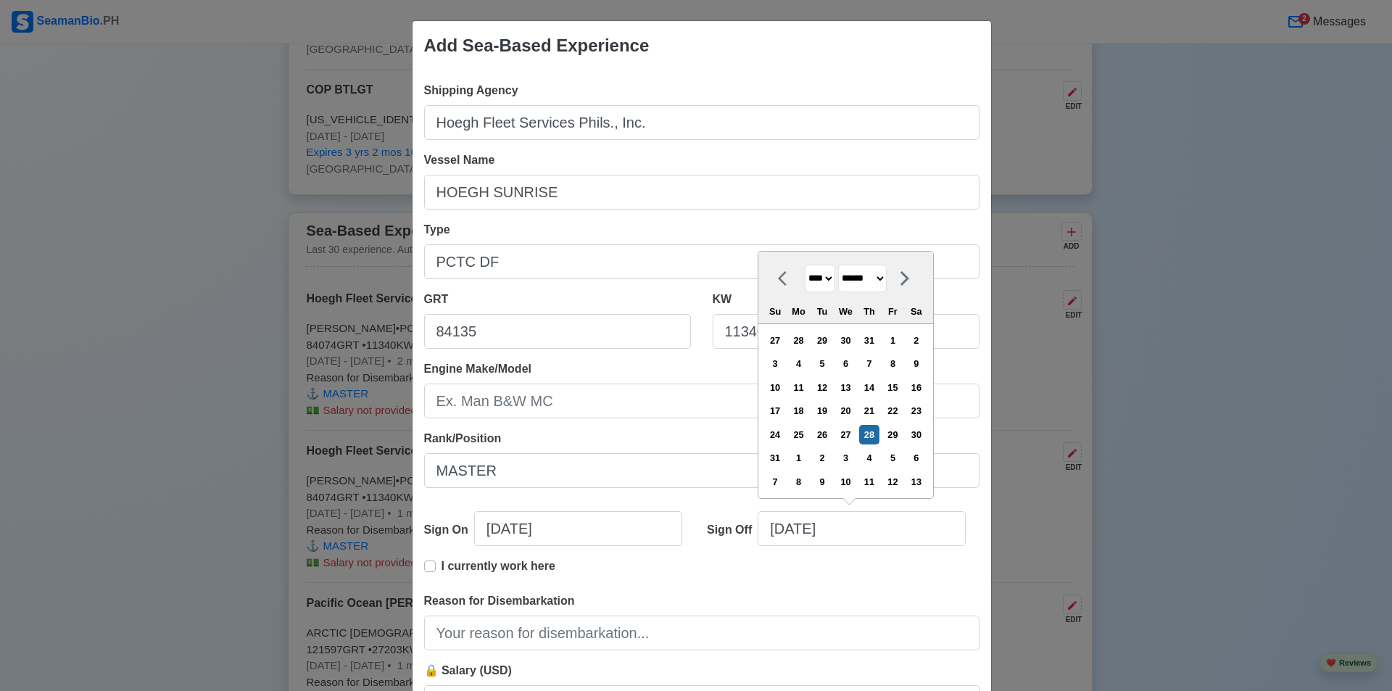
click at [887, 276] on select "******* ******** ***** ***** *** **** **** ****** ********* ******* ******** **…" at bounding box center [862, 279] width 49 height 28
click at [914, 277] on icon at bounding box center [904, 278] width 17 height 17
click at [887, 300] on select "******* ******** ***** ***** *** **** **** ****** ********* ******* ******** **…" at bounding box center [862, 302] width 49 height 28
select select "*******"
click at [839, 288] on select "******* ******** ***** ***** *** **** **** ****** ********* ******* ******** **…" at bounding box center [862, 302] width 49 height 28
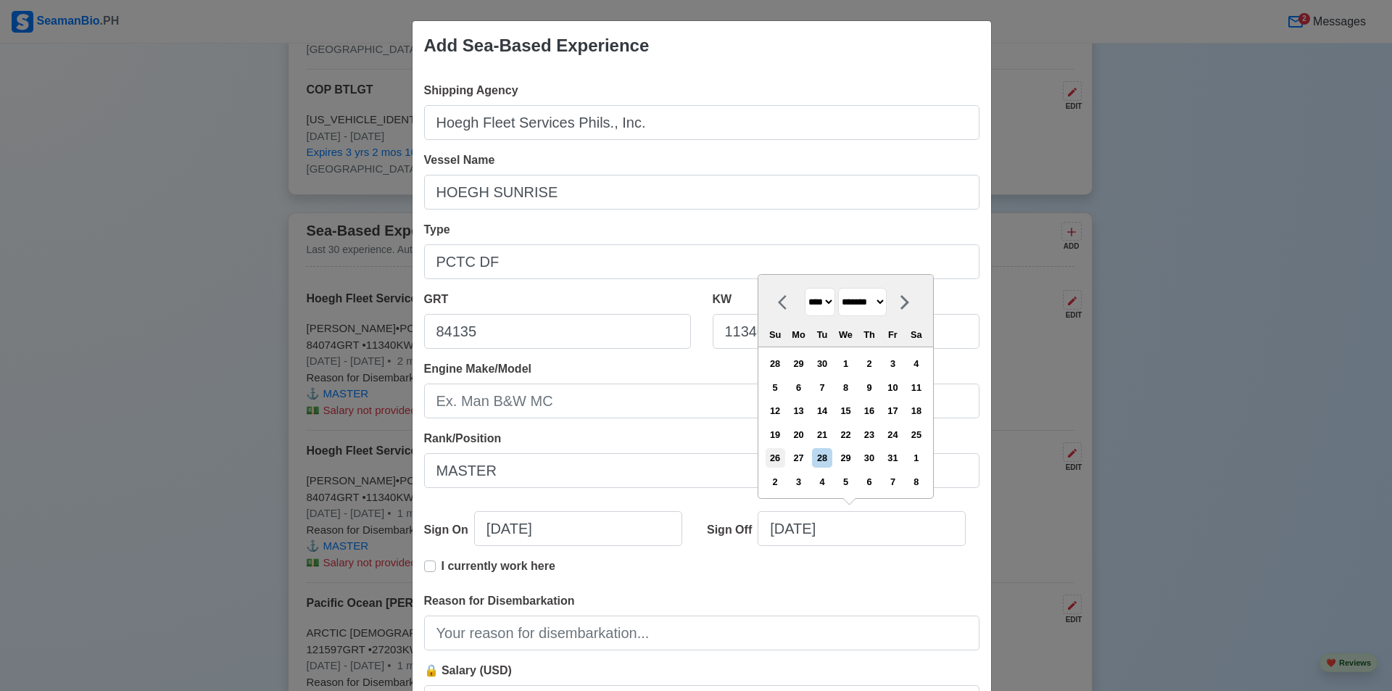
click at [780, 458] on div "26" at bounding box center [776, 458] width 20 height 20
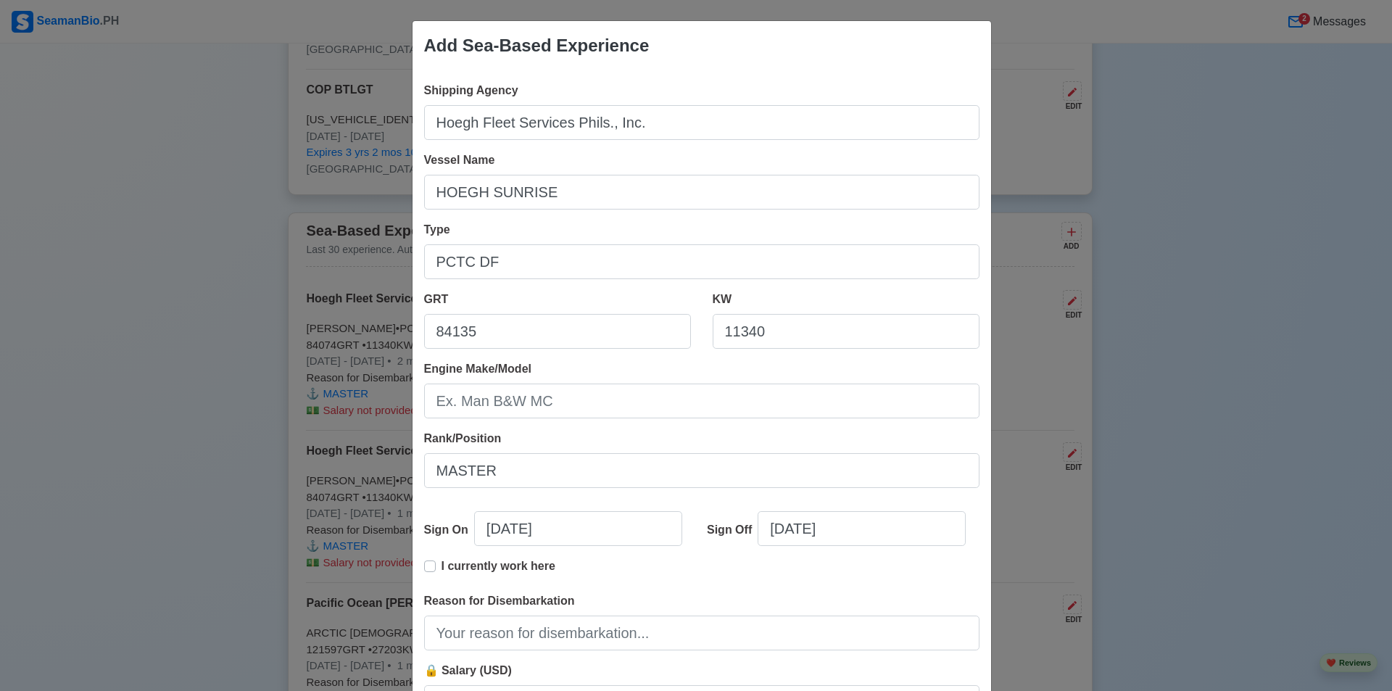
click at [431, 570] on div "I currently work here" at bounding box center [489, 572] width 131 height 29
click at [442, 564] on label "I currently work here" at bounding box center [499, 572] width 114 height 29
type input "[DATE]"
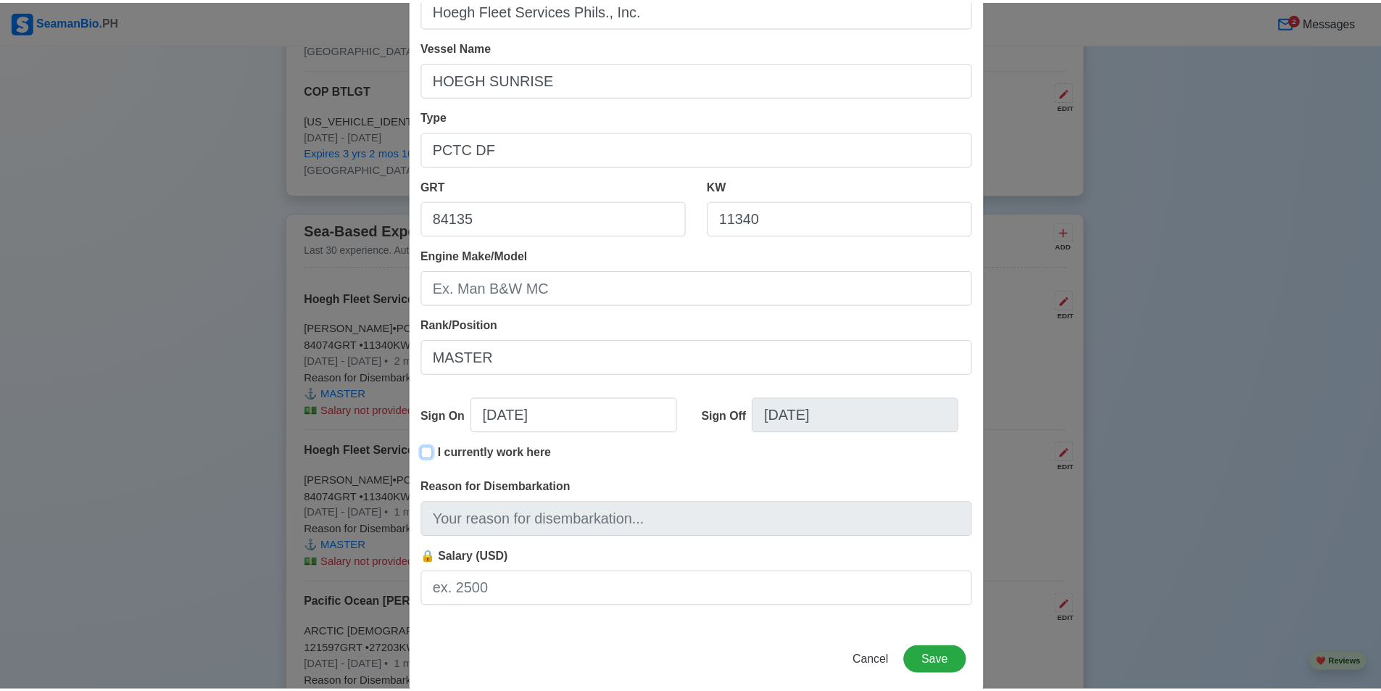
scroll to position [136, 0]
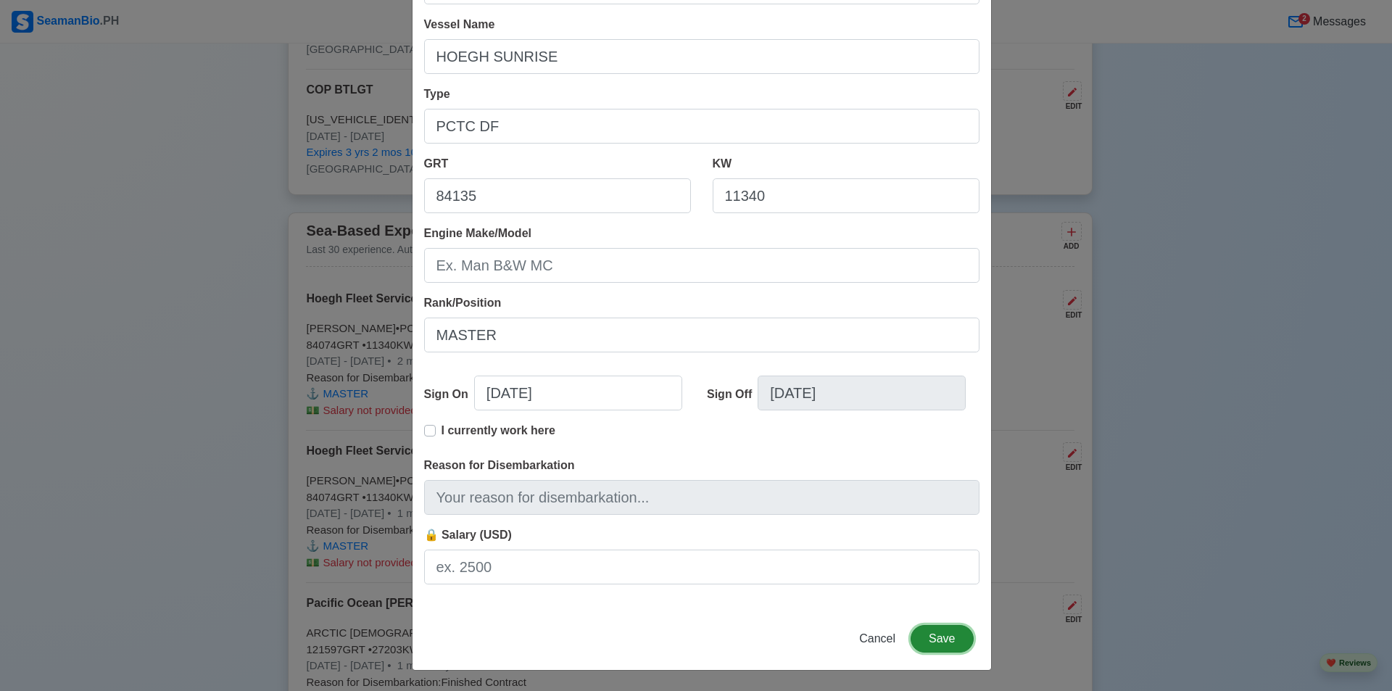
click at [939, 640] on button "Save" at bounding box center [942, 639] width 62 height 28
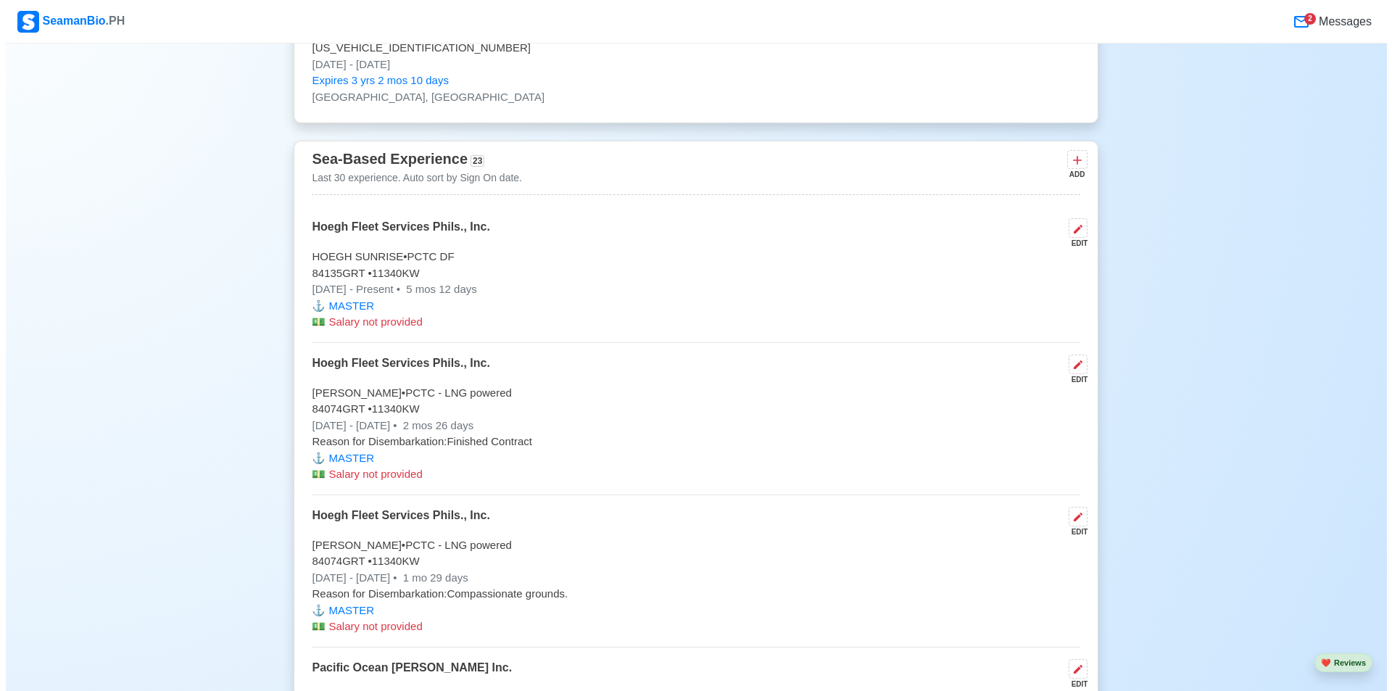
scroll to position [2900, 0]
click at [438, 252] on p "HOEGH SUNRISE • PCTC DF" at bounding box center [690, 256] width 769 height 17
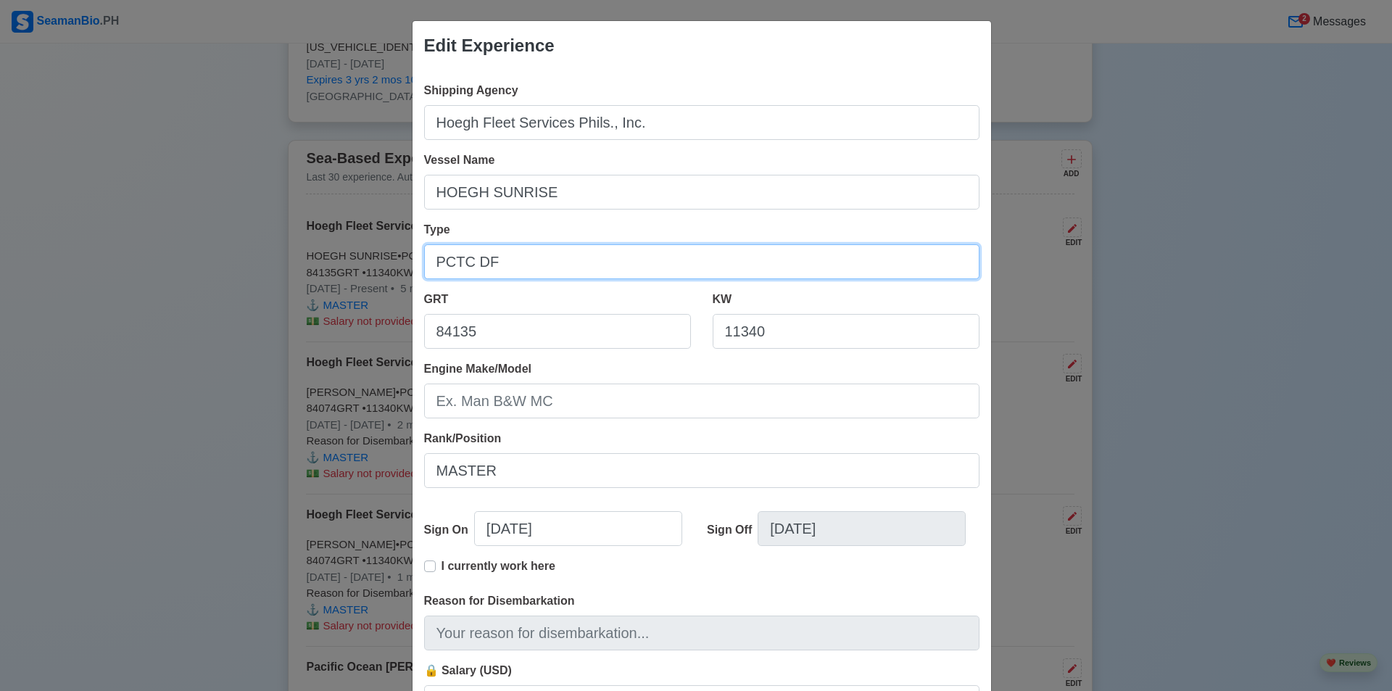
click at [500, 270] on input "PCTC DF" at bounding box center [701, 261] width 555 height 35
type input "PCTC - LNG Powered"
click at [793, 216] on div "Shipping Agency Hoegh Fleet Services Phils., Inc. Vessel Name HOEGH SUNRISE Typ…" at bounding box center [702, 406] width 579 height 673
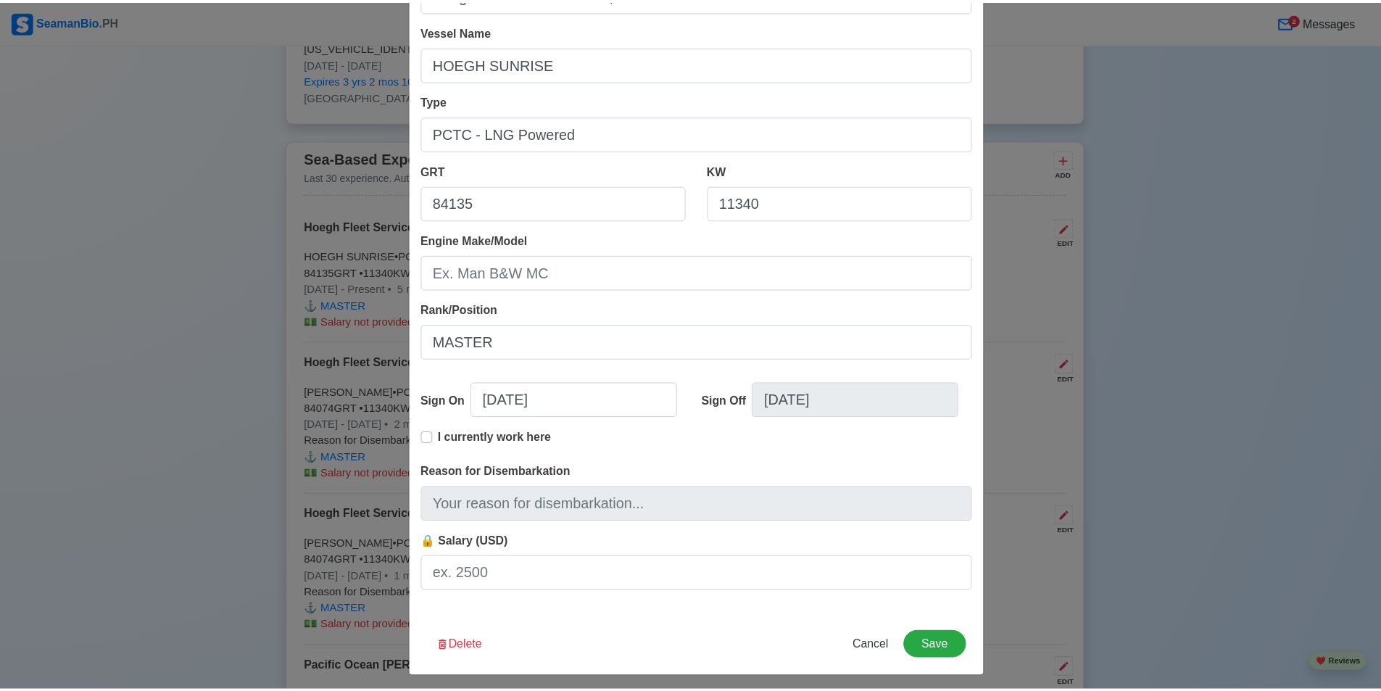
scroll to position [136, 0]
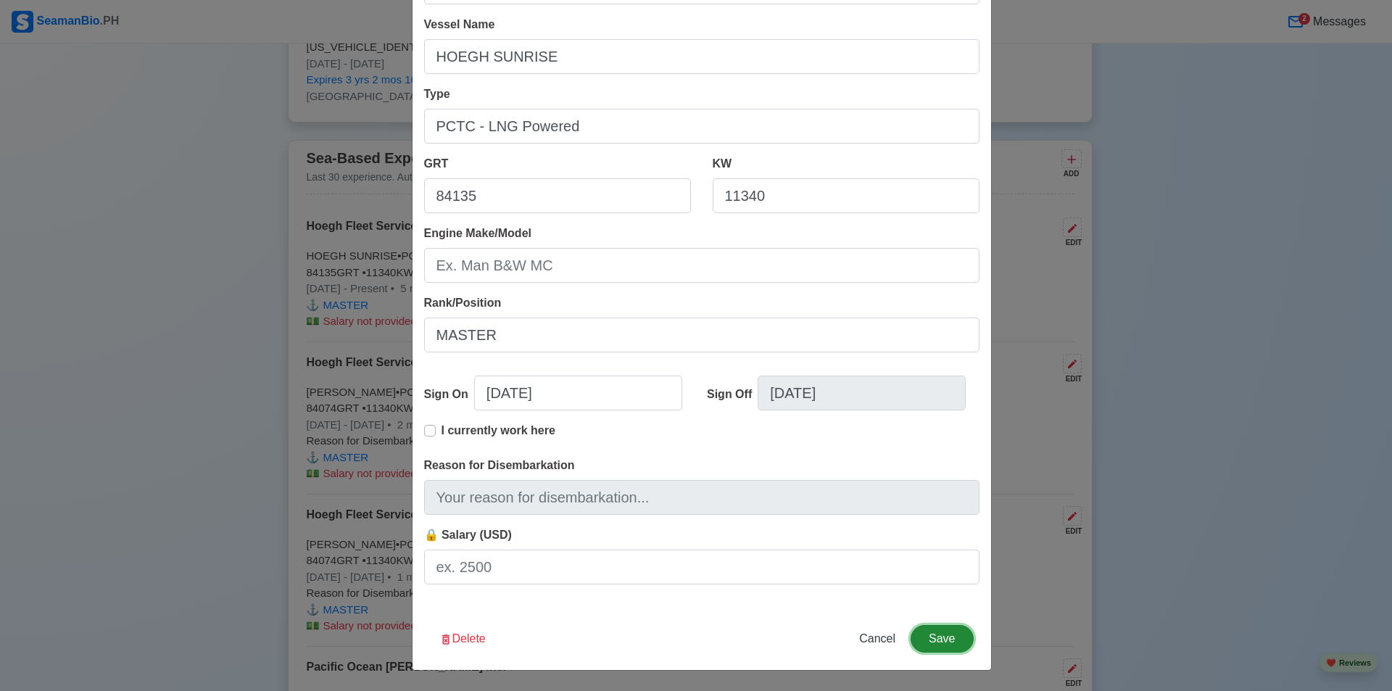
click at [948, 644] on button "Save" at bounding box center [942, 639] width 62 height 28
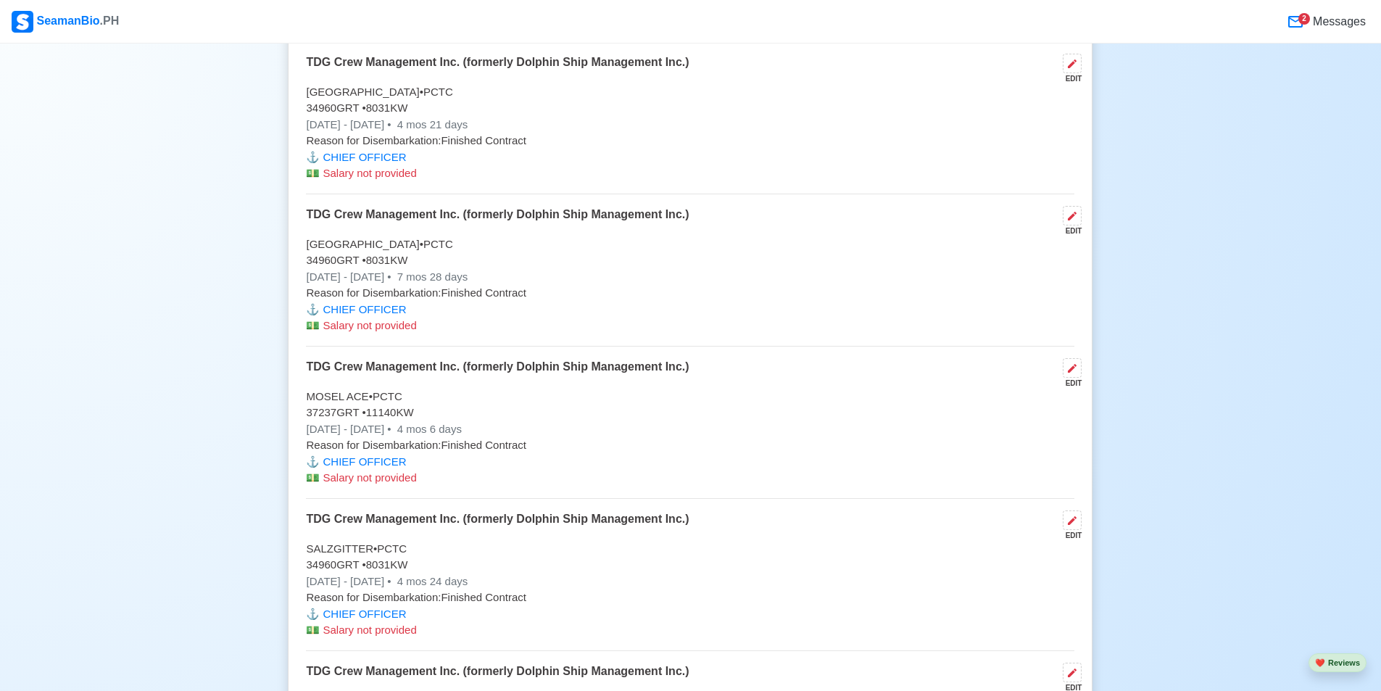
scroll to position [4931, 0]
